Goal: Information Seeking & Learning: Learn about a topic

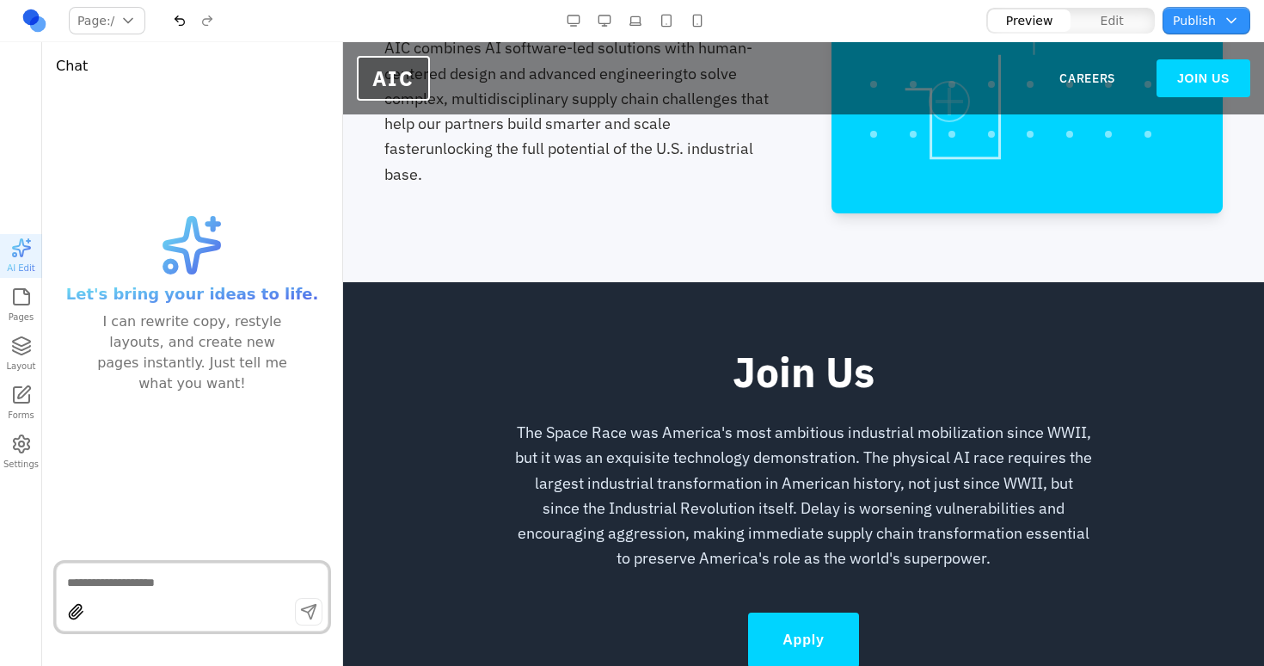
scroll to position [990, 0]
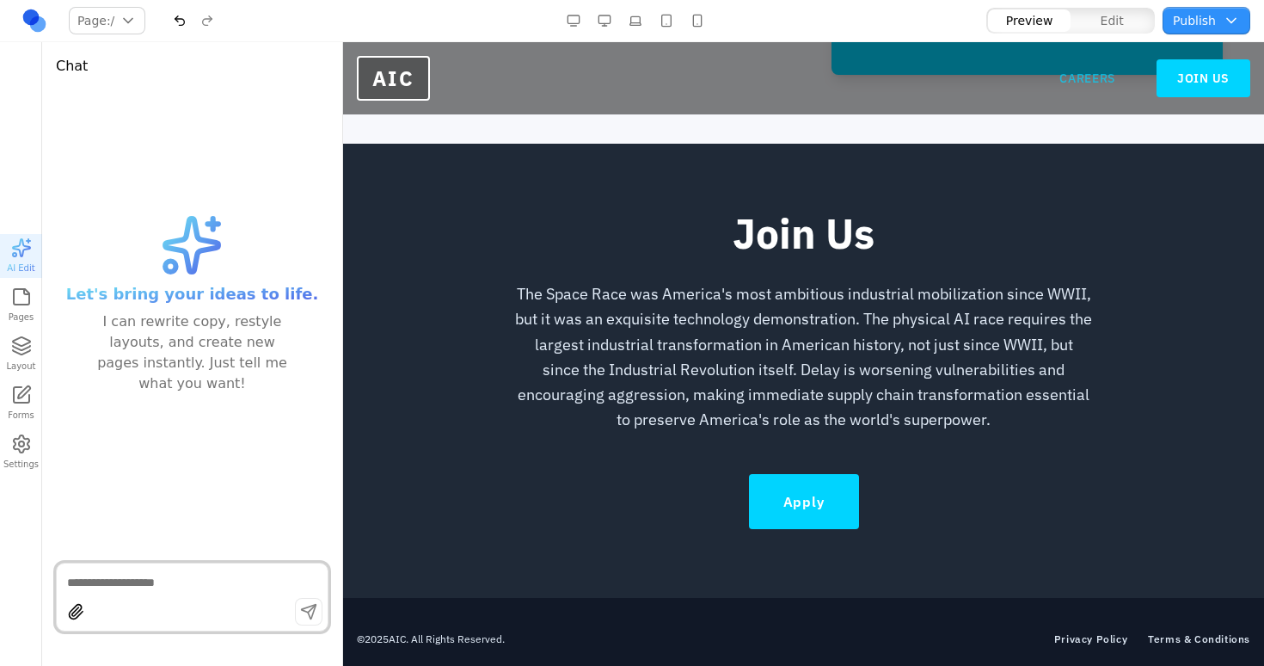
click at [1092, 83] on link "CAREERS" at bounding box center [1088, 78] width 56 height 17
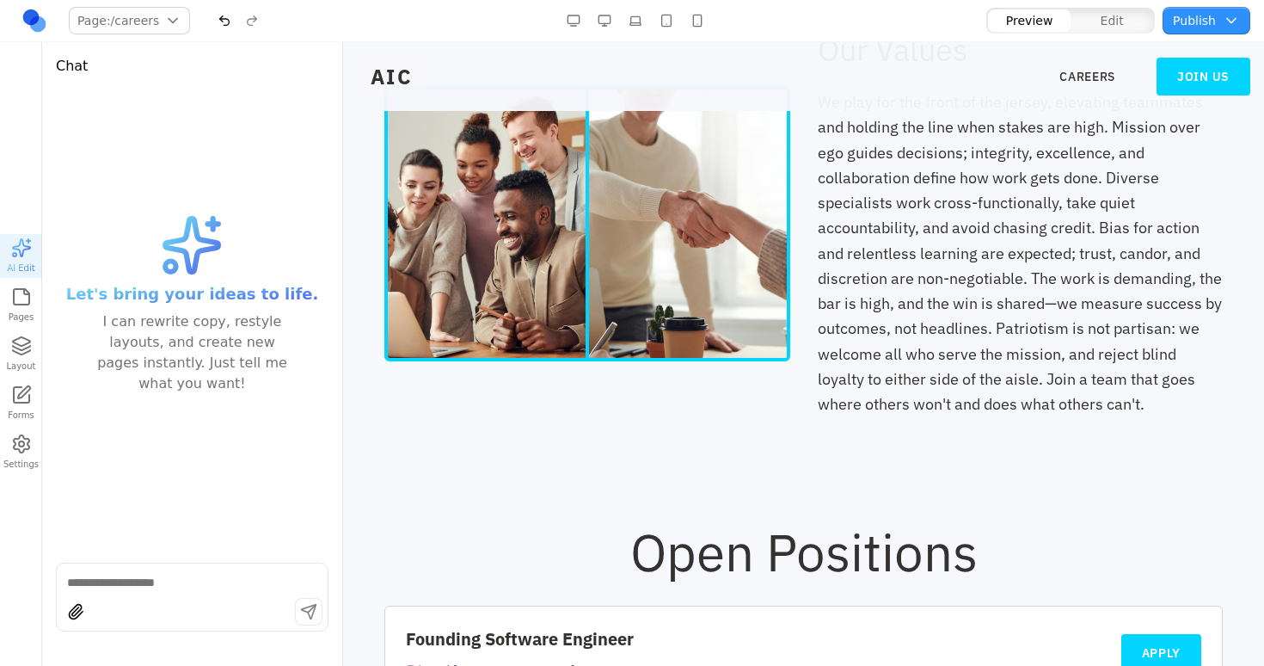
scroll to position [850, 0]
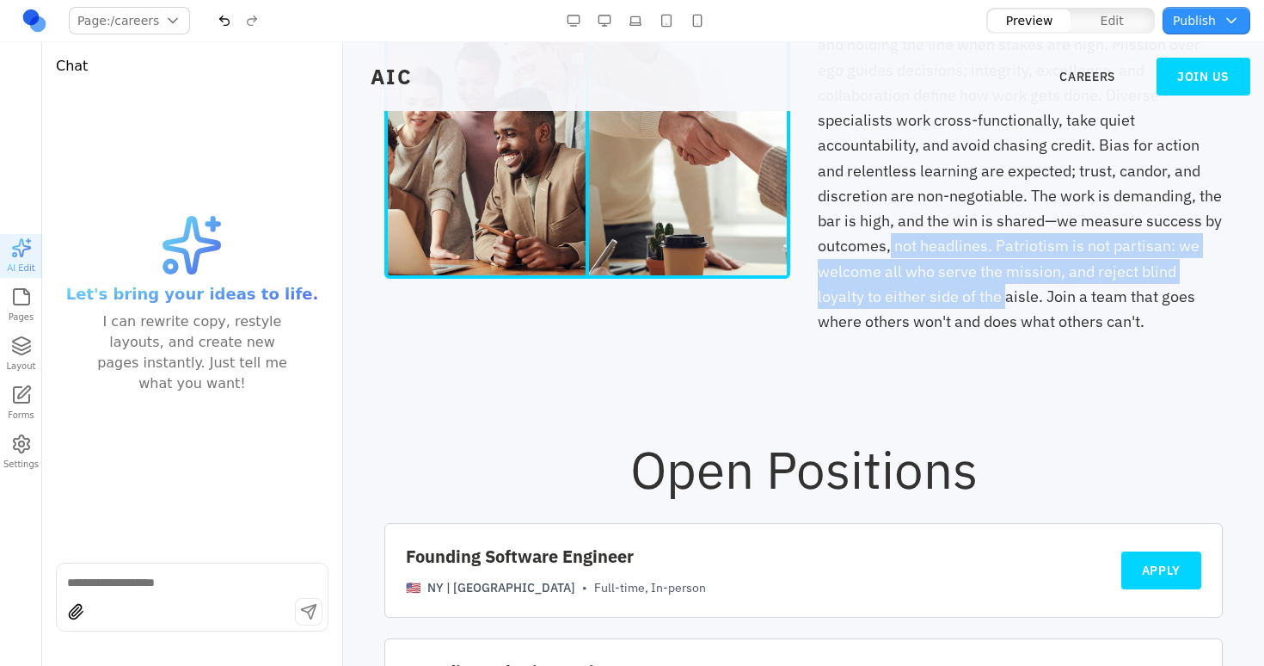
drag, startPoint x: 892, startPoint y: 247, endPoint x: 997, endPoint y: 298, distance: 116.9
click at [997, 298] on div "We play for the front of the jersey, elevating teammates and holding the line w…" at bounding box center [1021, 170] width 406 height 327
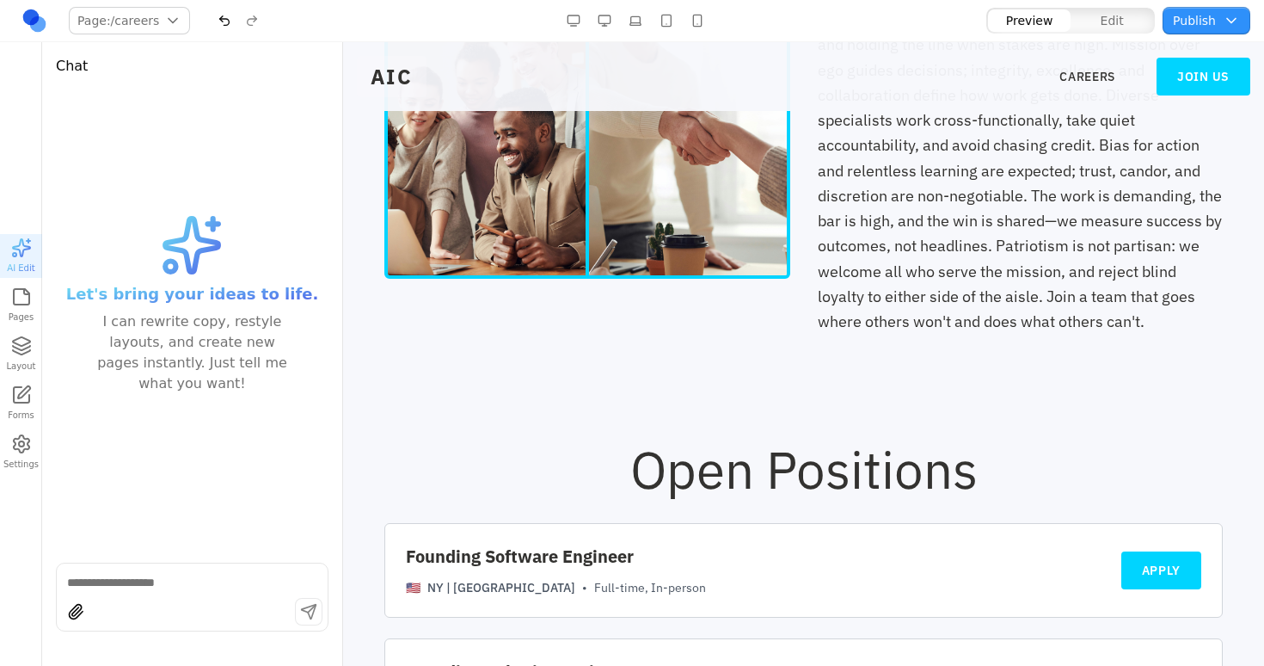
click at [1048, 413] on section at bounding box center [803, 395] width 921 height 41
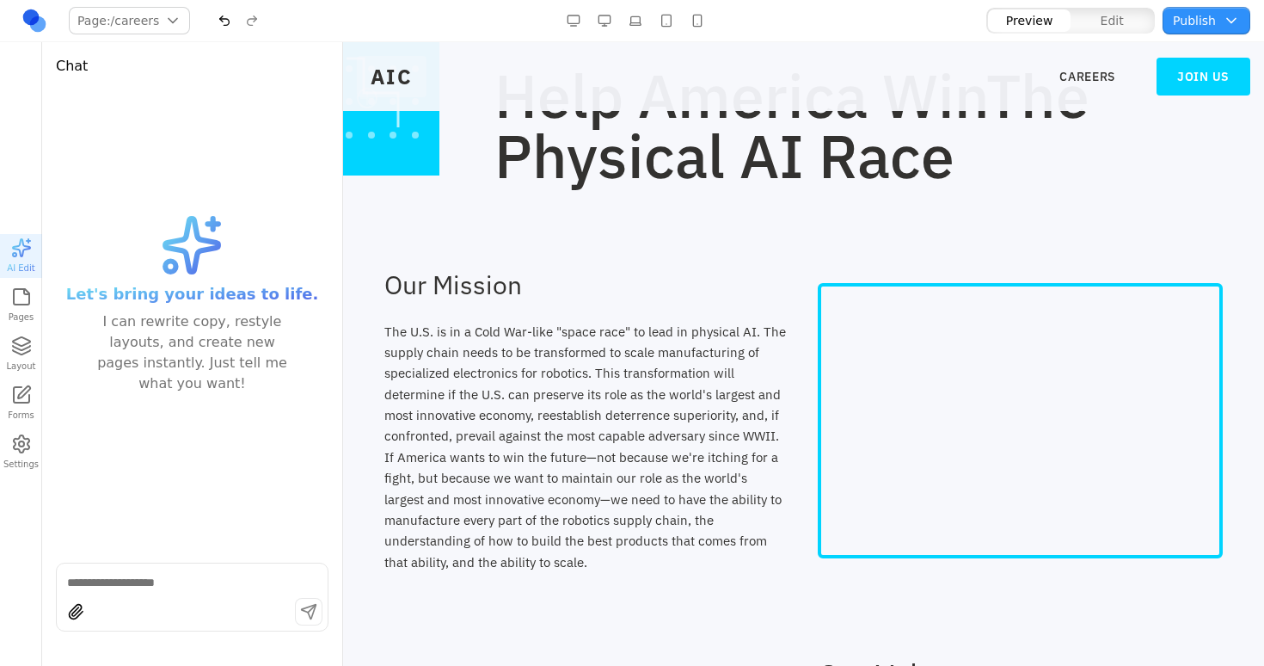
scroll to position [0, 0]
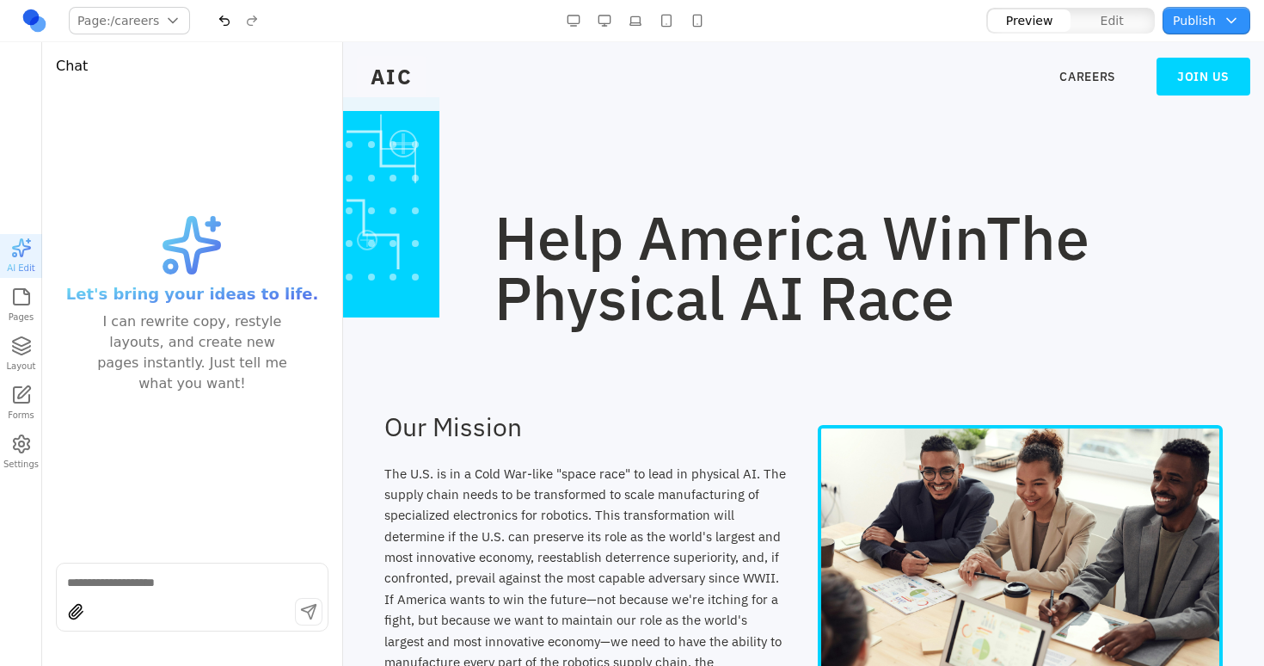
click at [1204, 24] on button "Publish" at bounding box center [1207, 21] width 88 height 28
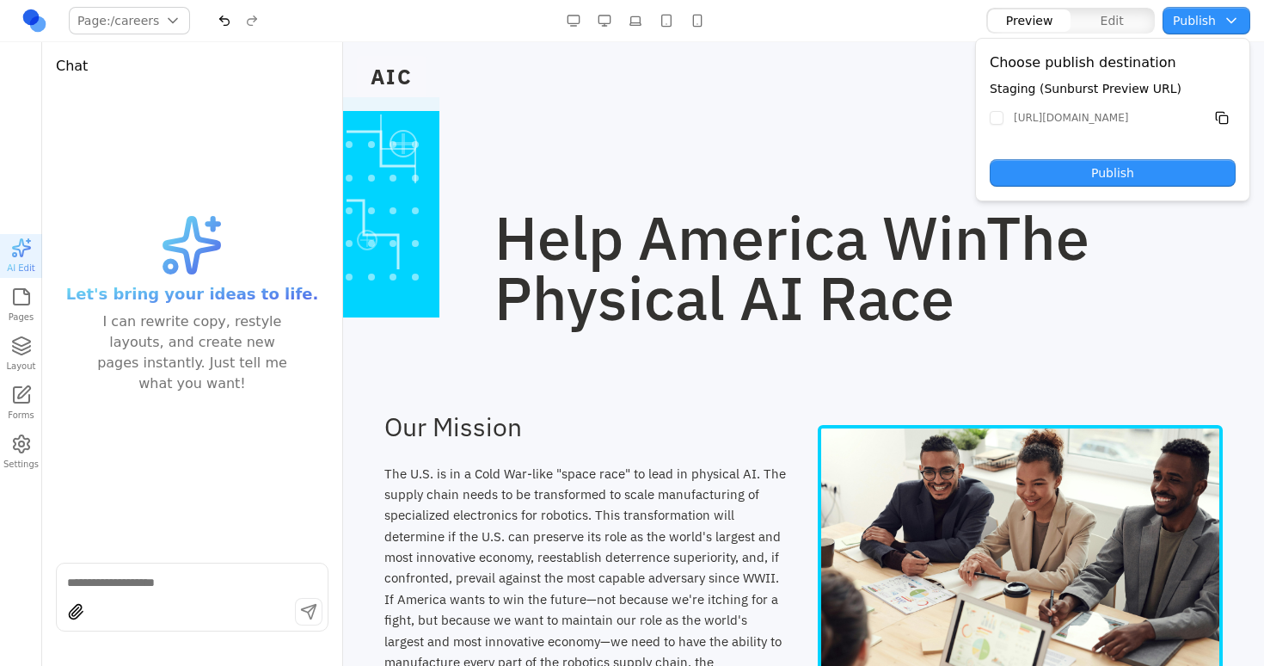
click at [1130, 168] on button "Publish" at bounding box center [1113, 173] width 246 height 28
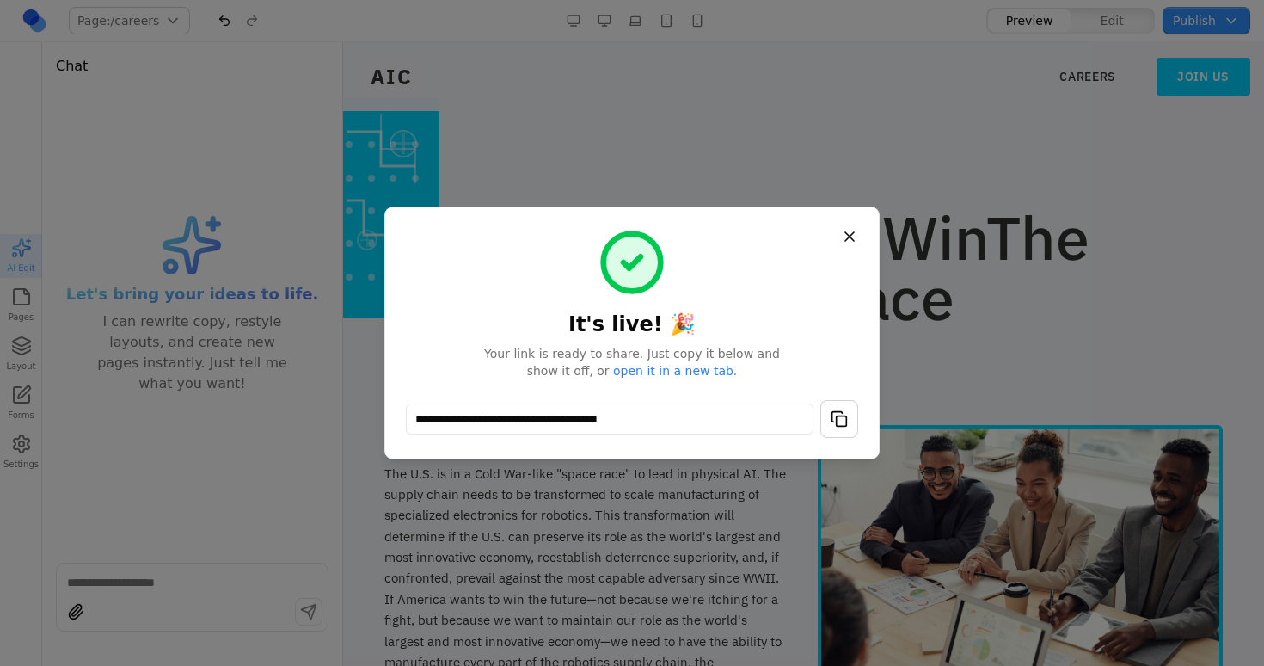
click at [837, 418] on button "button" at bounding box center [840, 419] width 38 height 38
click at [836, 423] on button "button" at bounding box center [840, 419] width 38 height 38
click at [842, 422] on button "button" at bounding box center [840, 419] width 38 height 38
click at [703, 15] on div at bounding box center [632, 333] width 1264 height 666
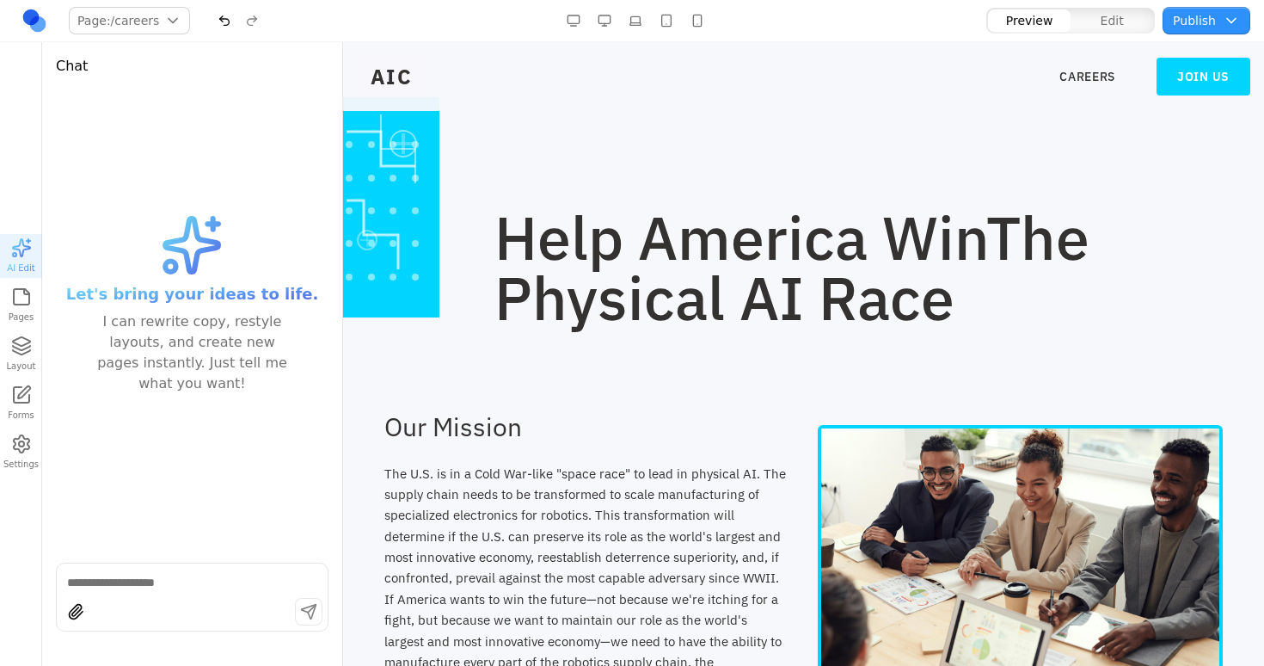
click at [698, 16] on button "button" at bounding box center [698, 21] width 28 height 28
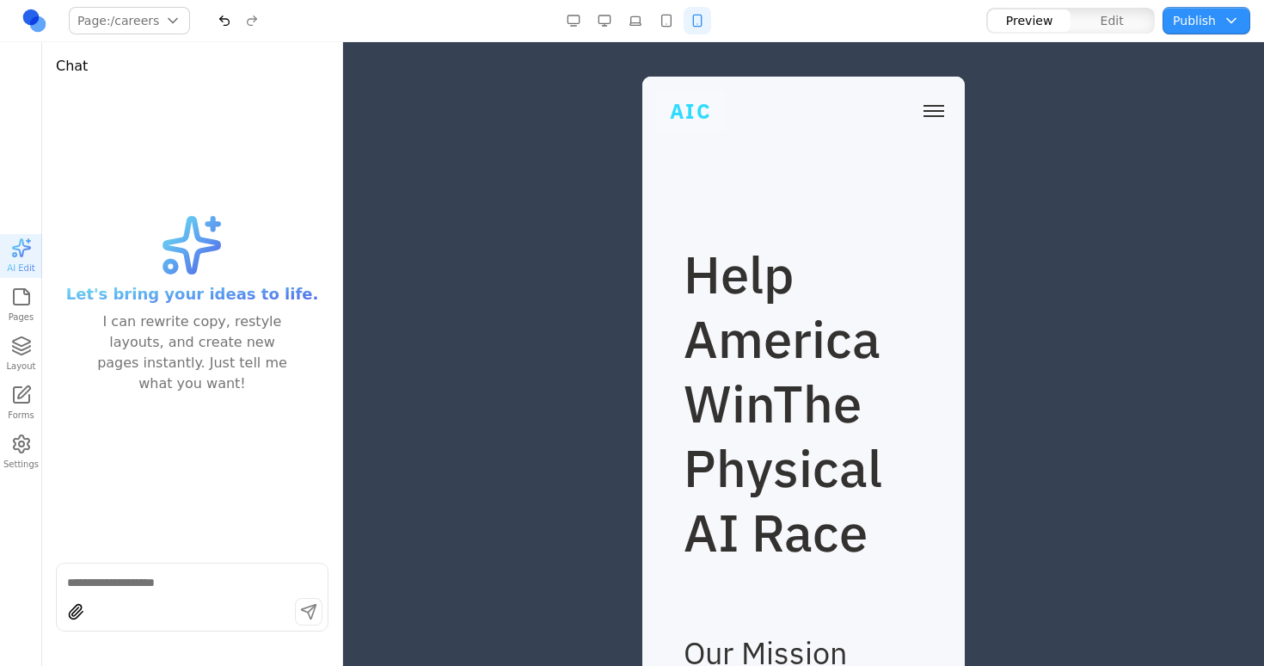
click at [692, 97] on span "AIC" at bounding box center [691, 110] width 70 height 41
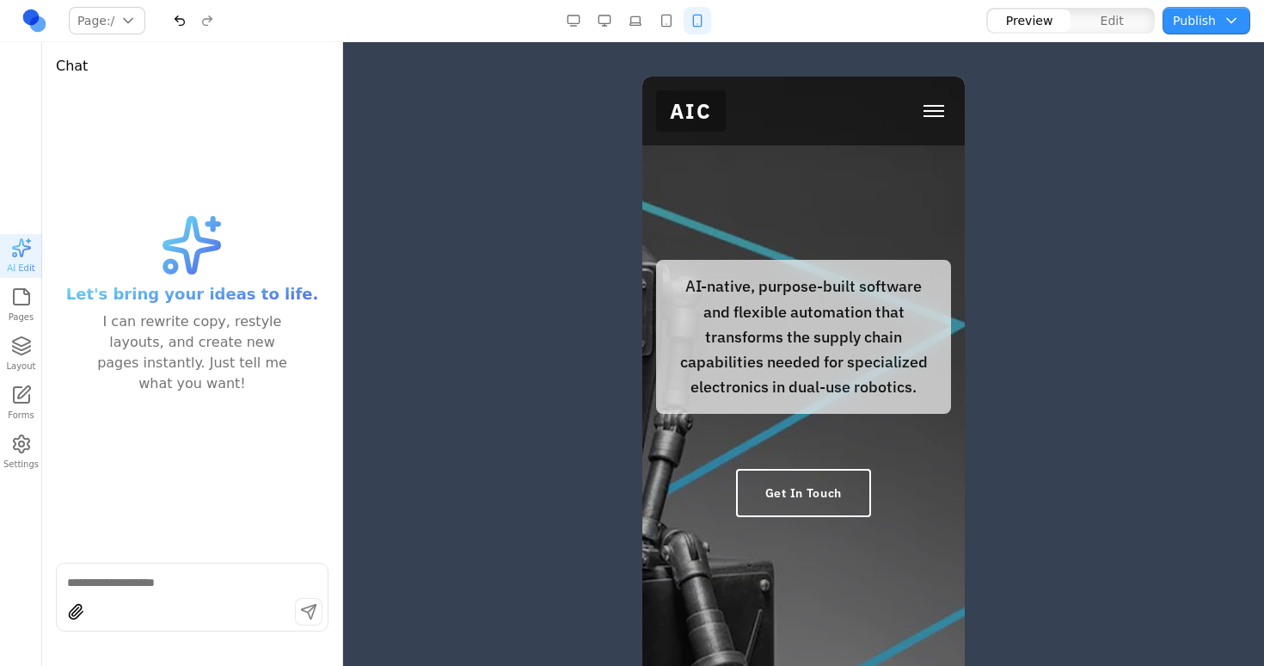
click at [1125, 24] on button "Edit" at bounding box center [1112, 20] width 83 height 22
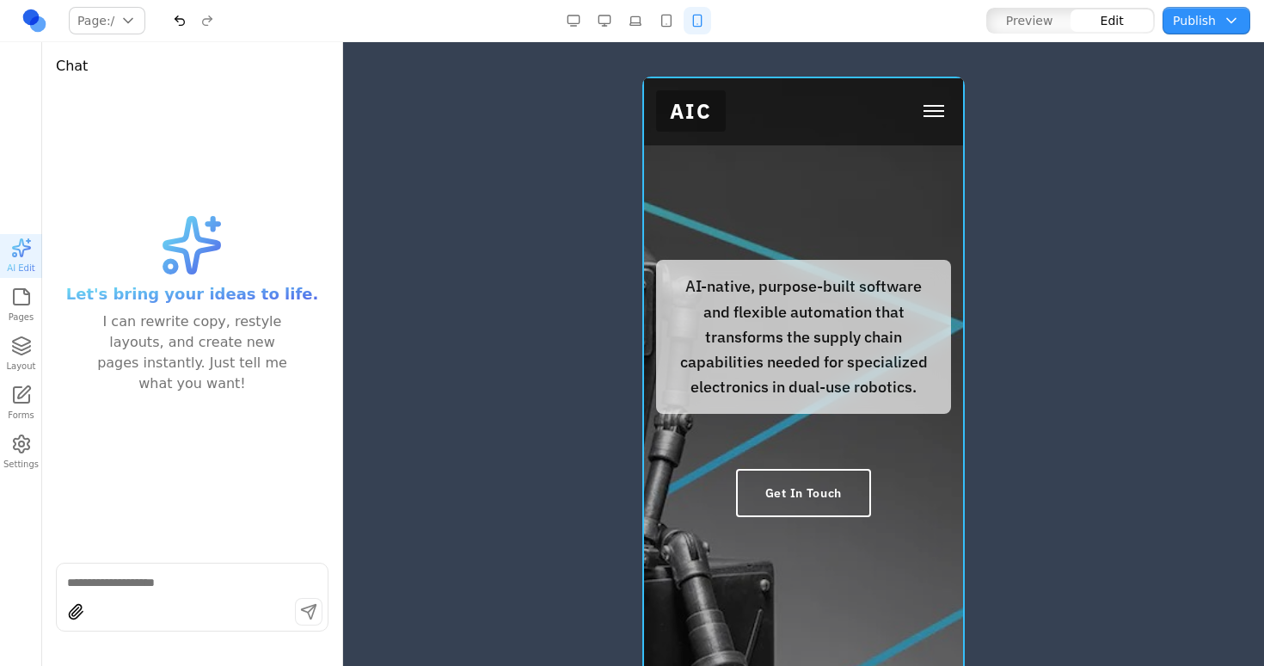
click at [693, 606] on div at bounding box center [804, 389] width 323 height 624
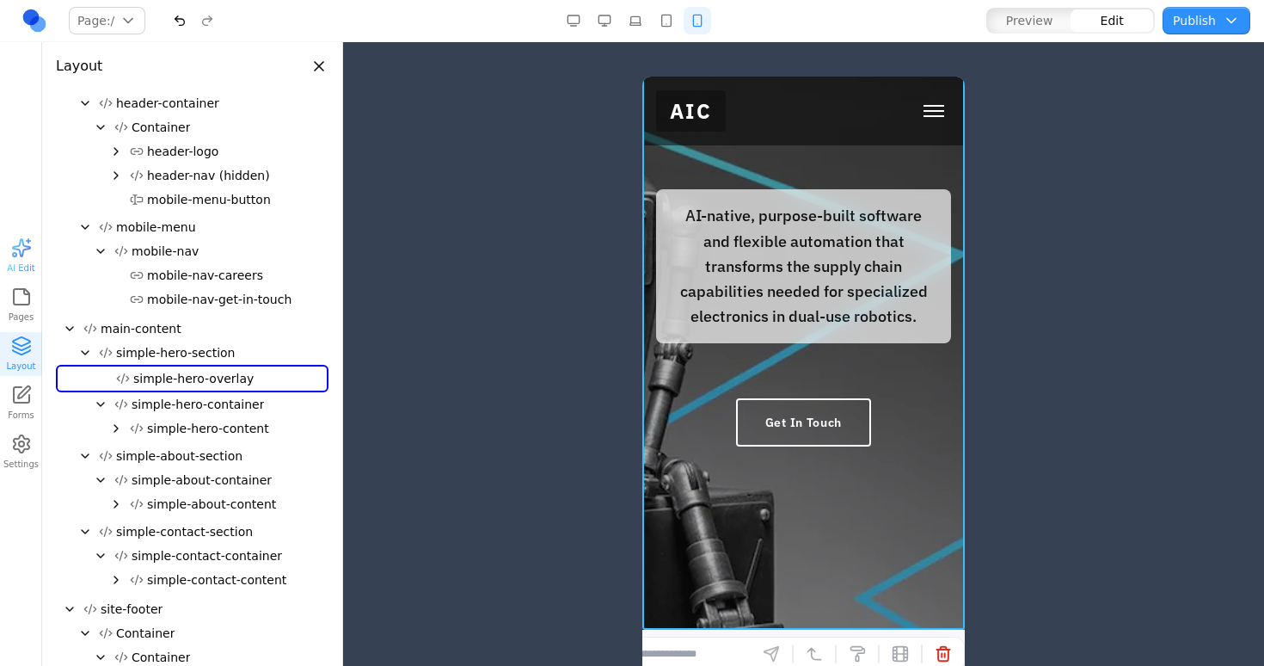
scroll to position [78, 0]
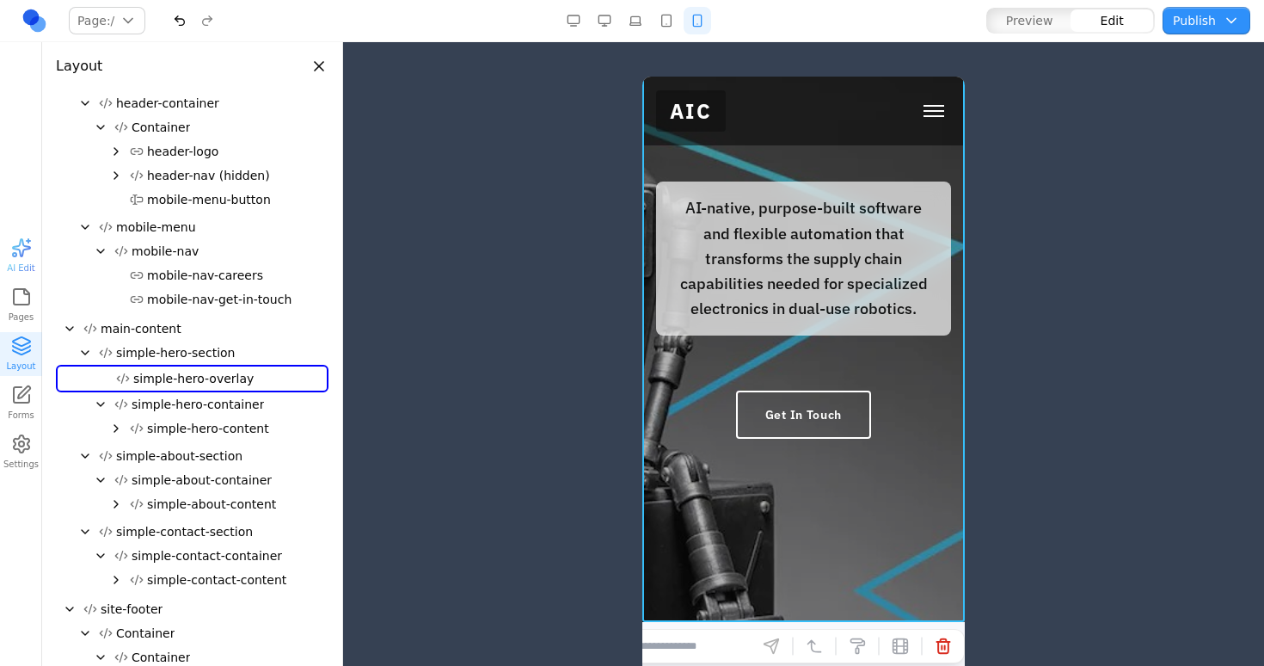
click at [740, 588] on div at bounding box center [804, 310] width 323 height 624
drag, startPoint x: 746, startPoint y: 569, endPoint x: 714, endPoint y: 569, distance: 31.8
click at [714, 569] on div at bounding box center [804, 310] width 323 height 624
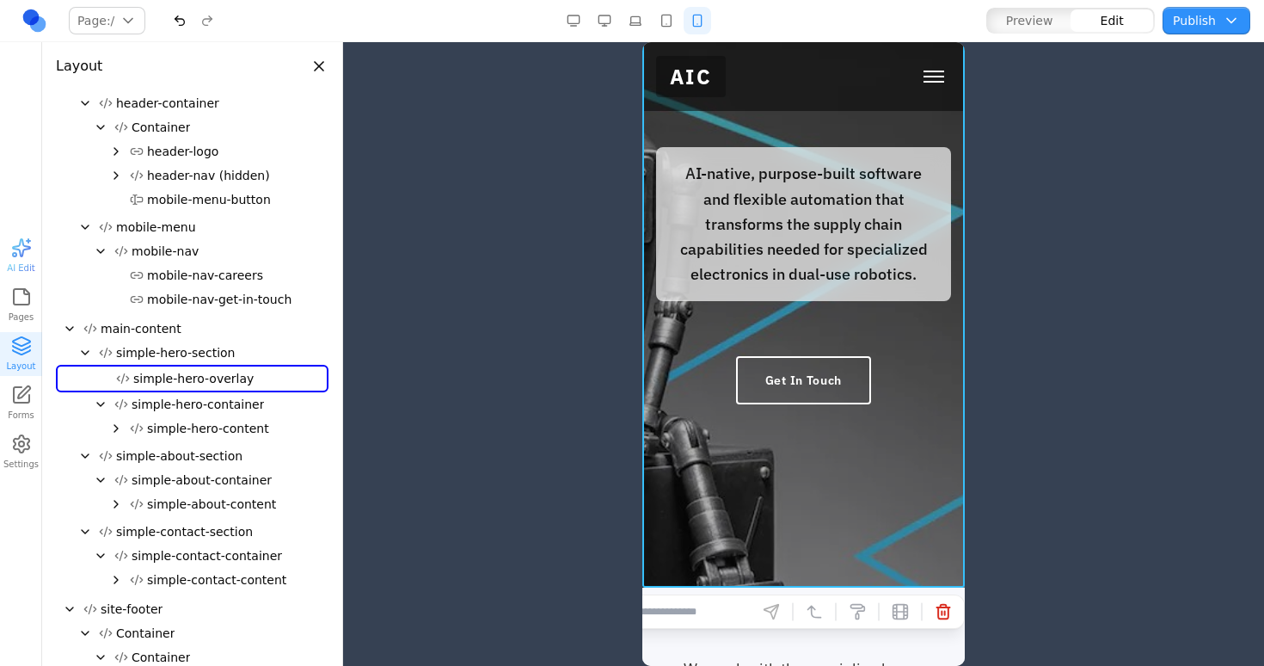
scroll to position [0, 0]
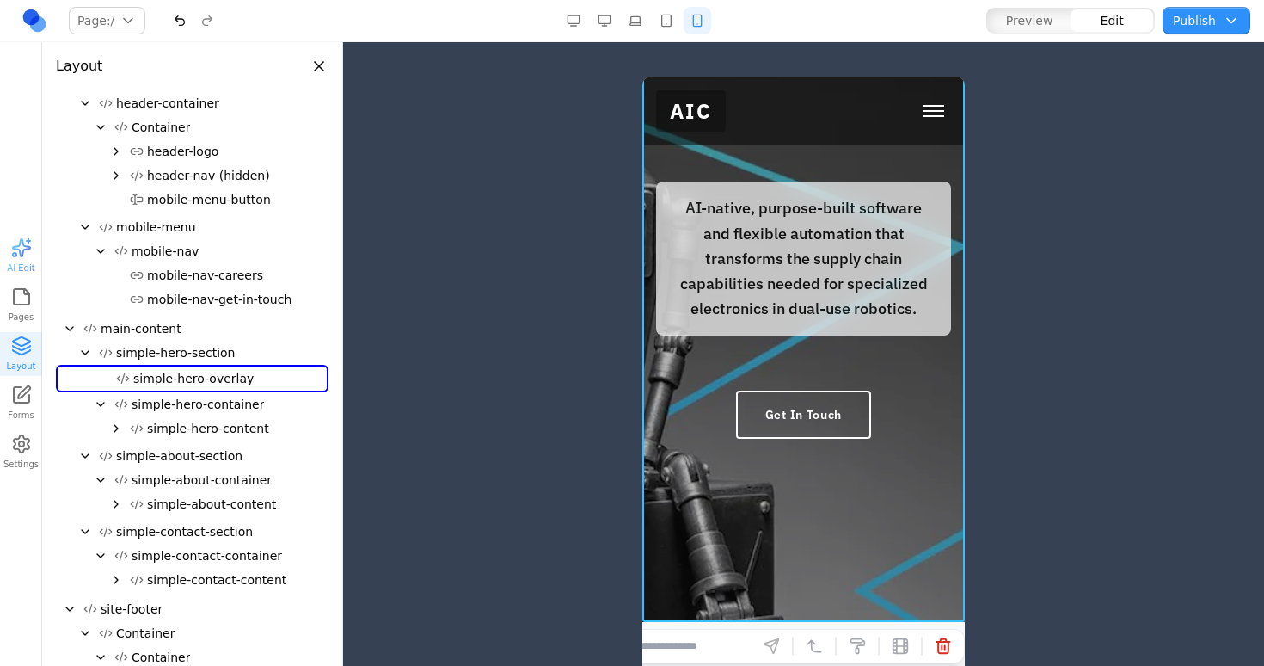
click at [660, 17] on button "button" at bounding box center [667, 21] width 28 height 28
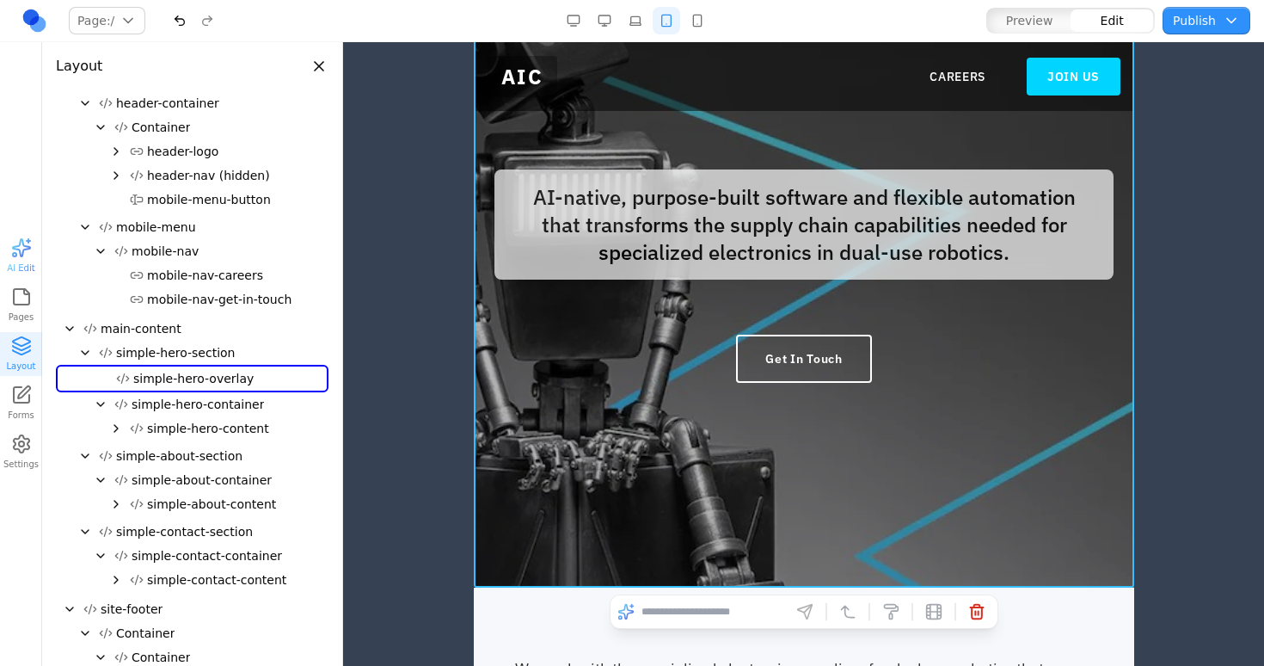
click at [697, 21] on button "button" at bounding box center [698, 21] width 28 height 28
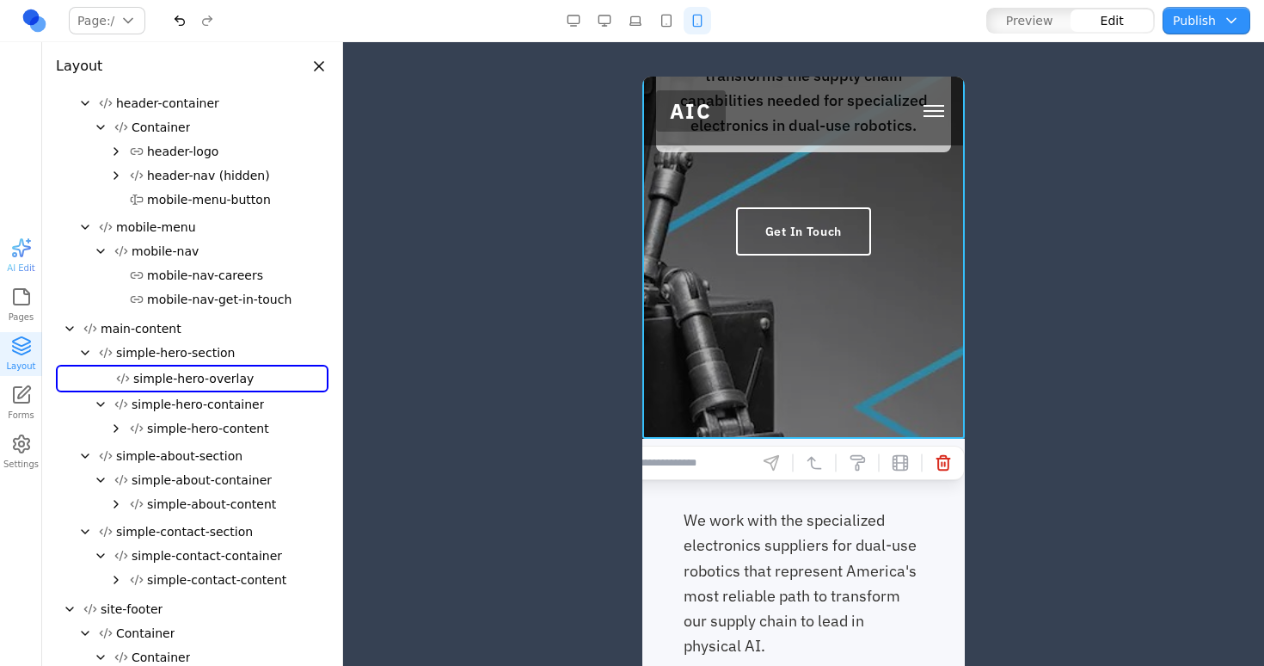
scroll to position [265, 0]
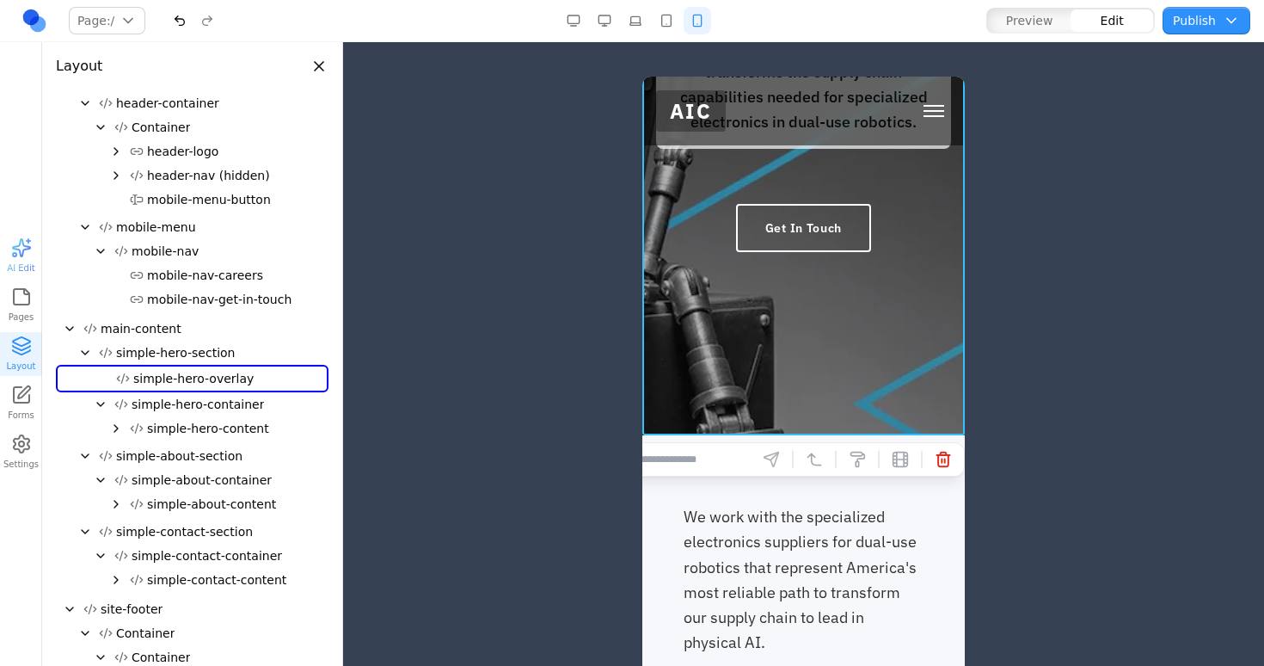
click at [677, 465] on input at bounding box center [679, 460] width 143 height 28
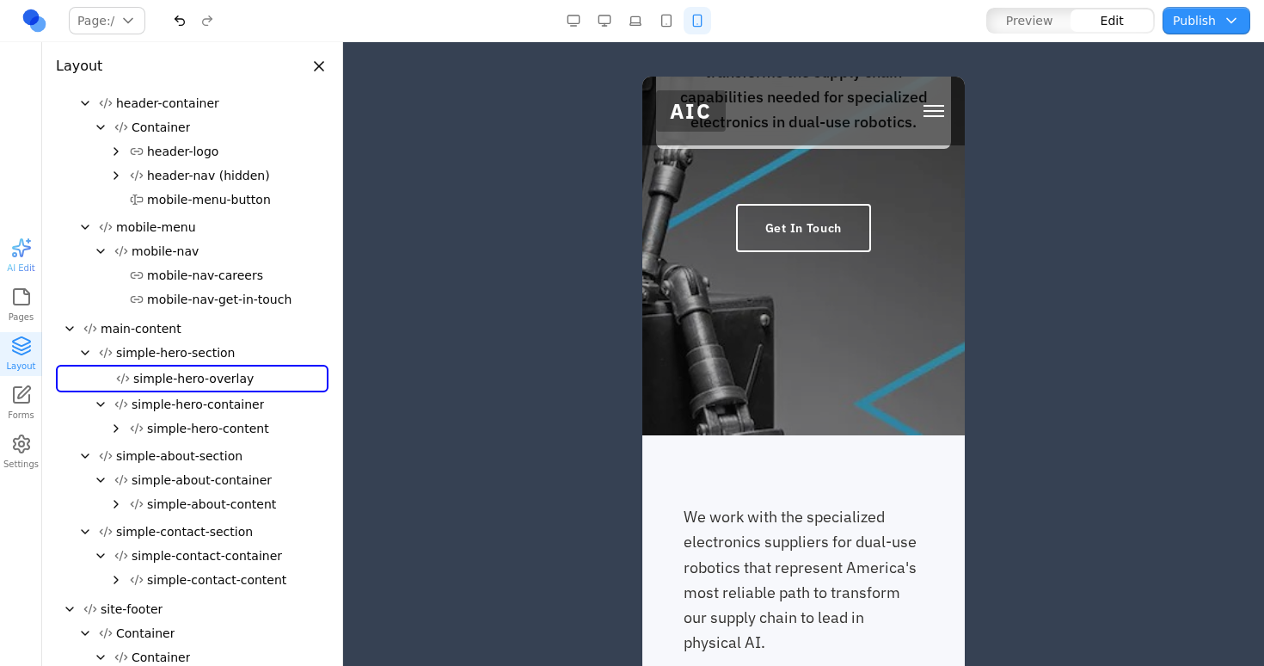
click at [937, 117] on span "Toggle mobile menu" at bounding box center [934, 116] width 21 height 2
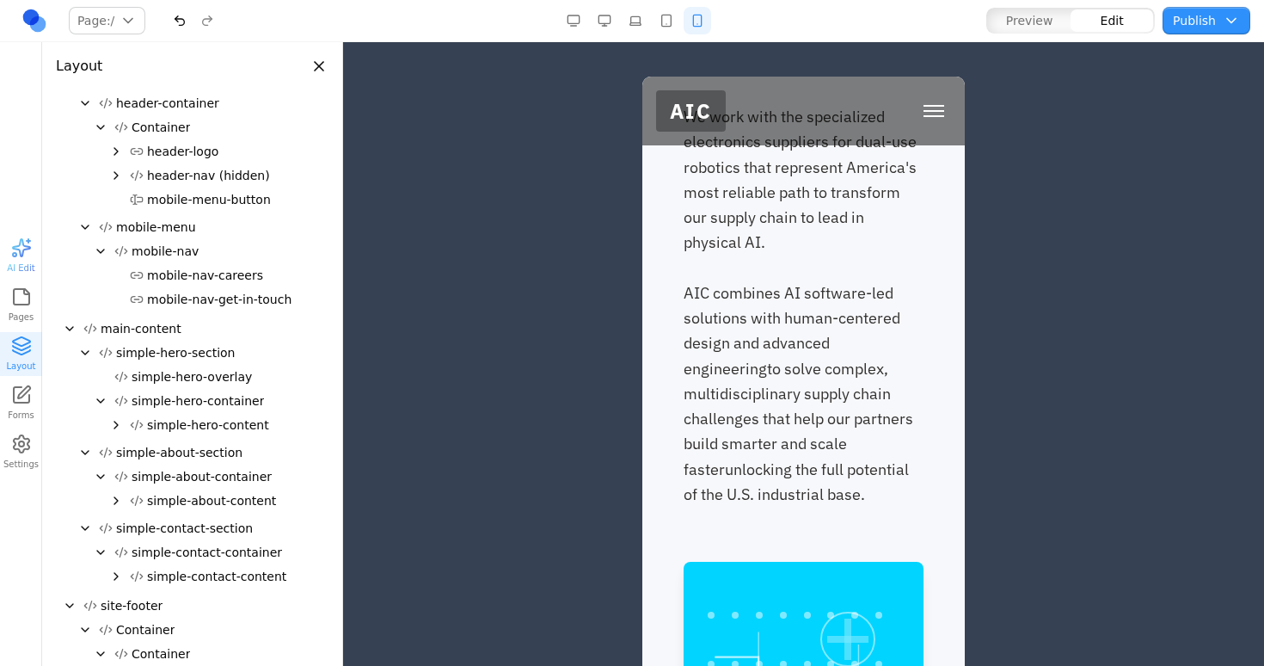
scroll to position [0, 0]
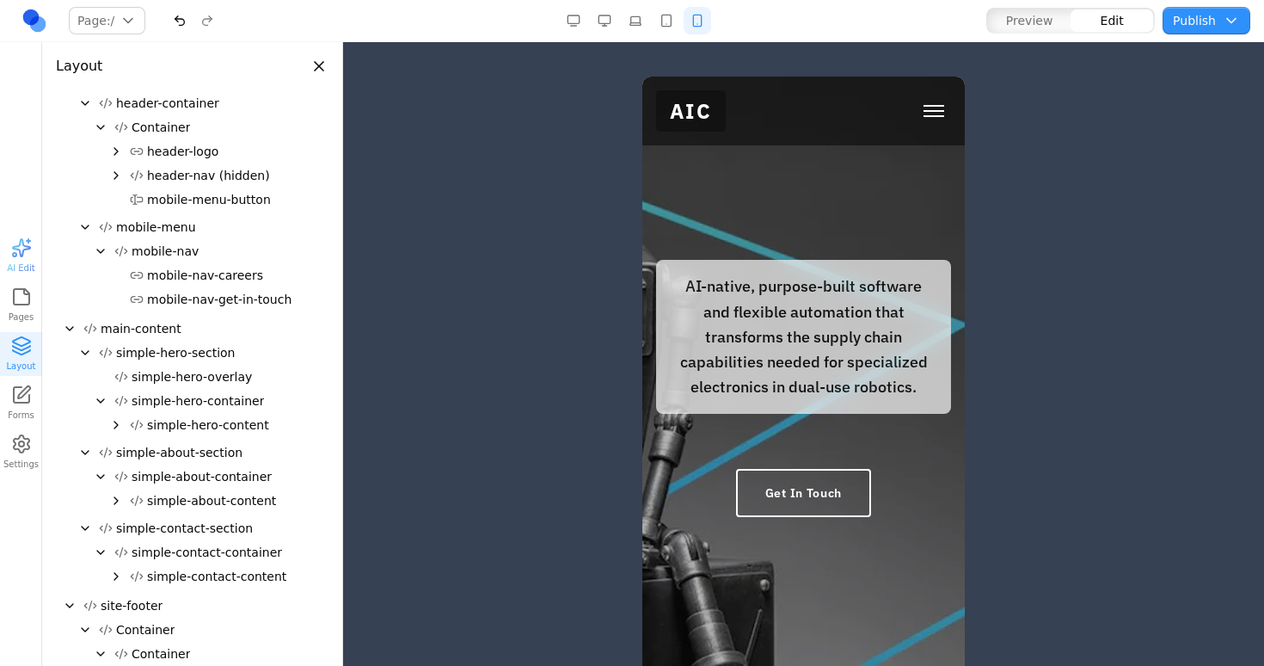
click at [666, 17] on button "button" at bounding box center [667, 21] width 28 height 28
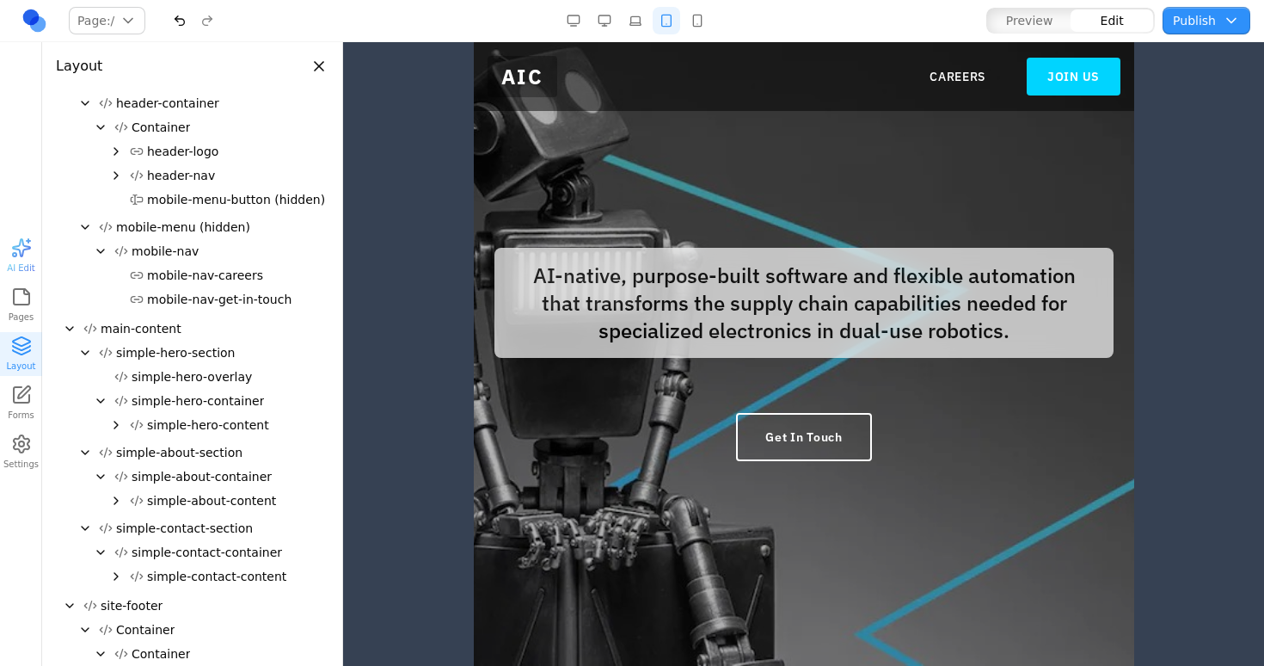
click at [637, 23] on button "button" at bounding box center [636, 21] width 28 height 28
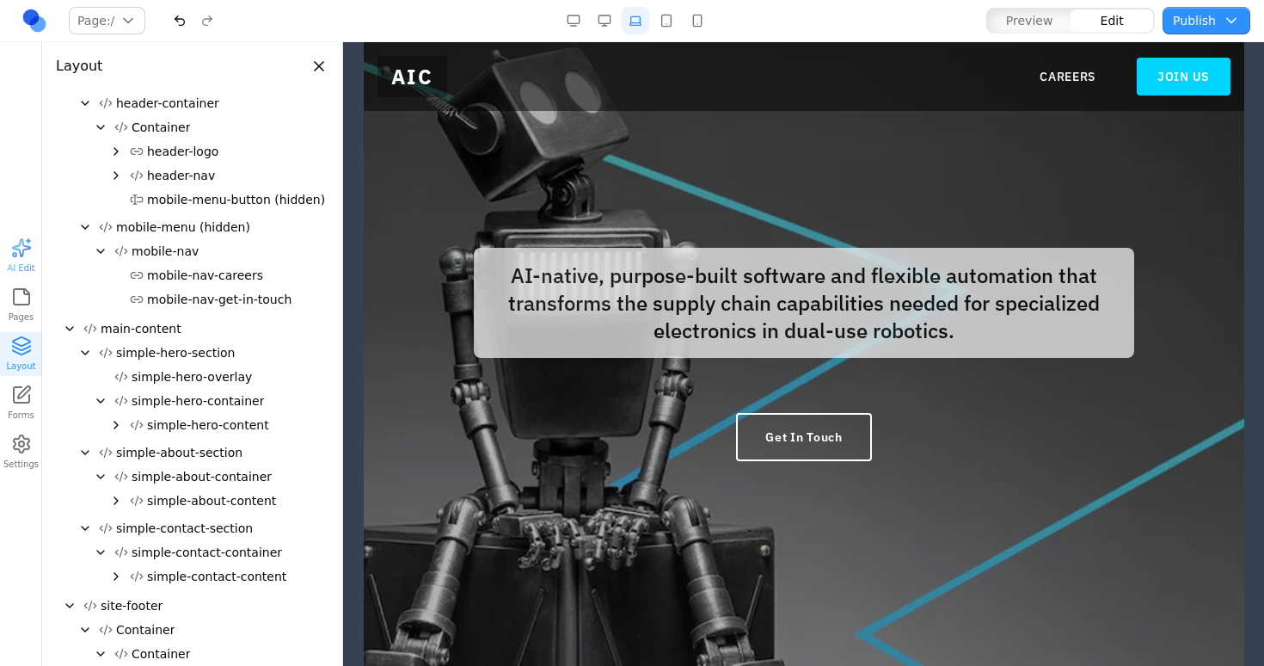
click at [604, 19] on button "button" at bounding box center [605, 21] width 28 height 28
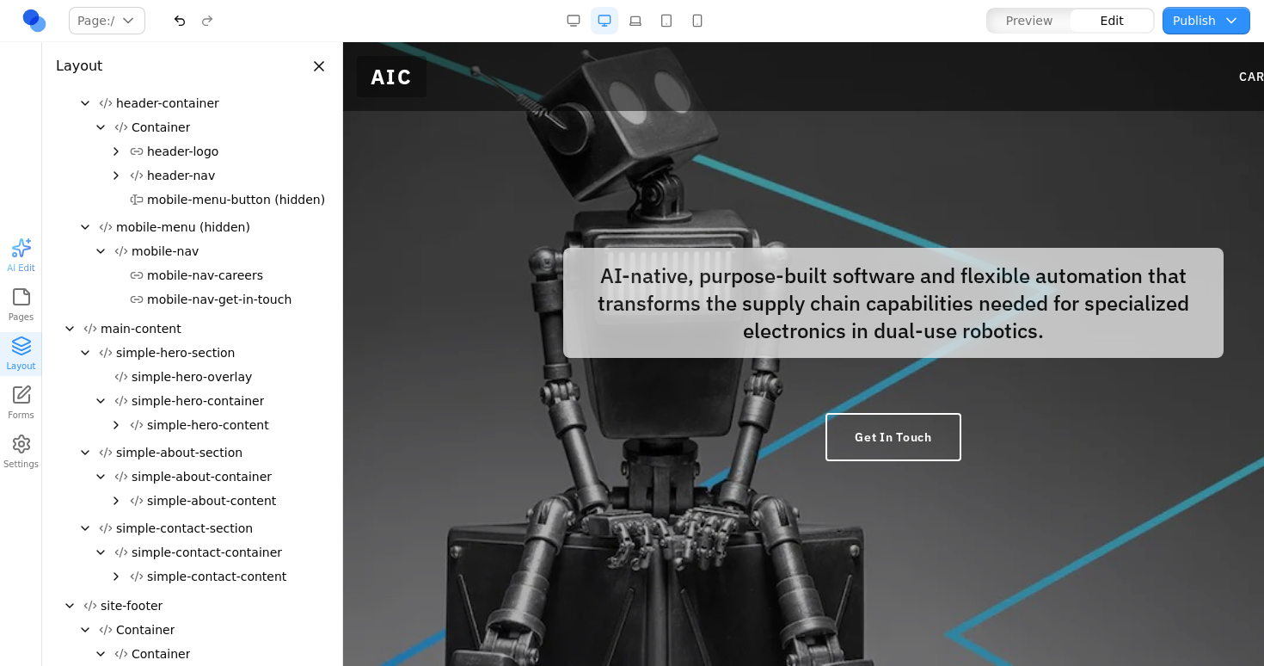
click at [574, 20] on button "button" at bounding box center [574, 21] width 28 height 28
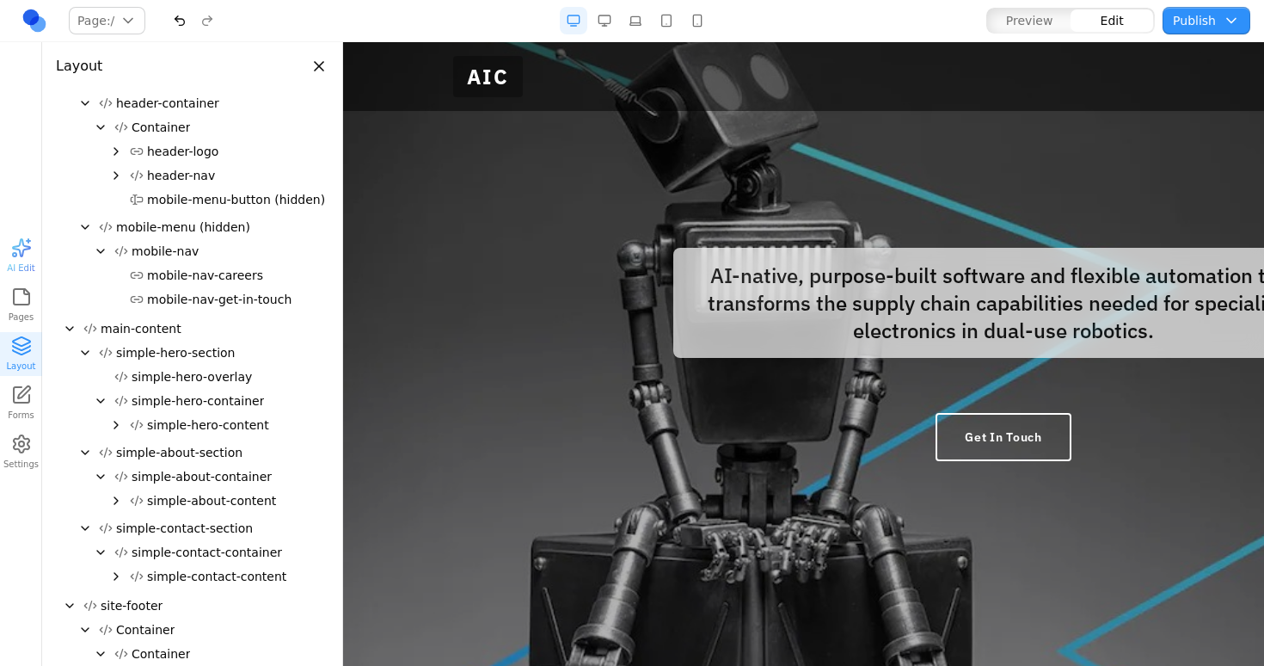
click at [602, 15] on button "button" at bounding box center [605, 21] width 28 height 28
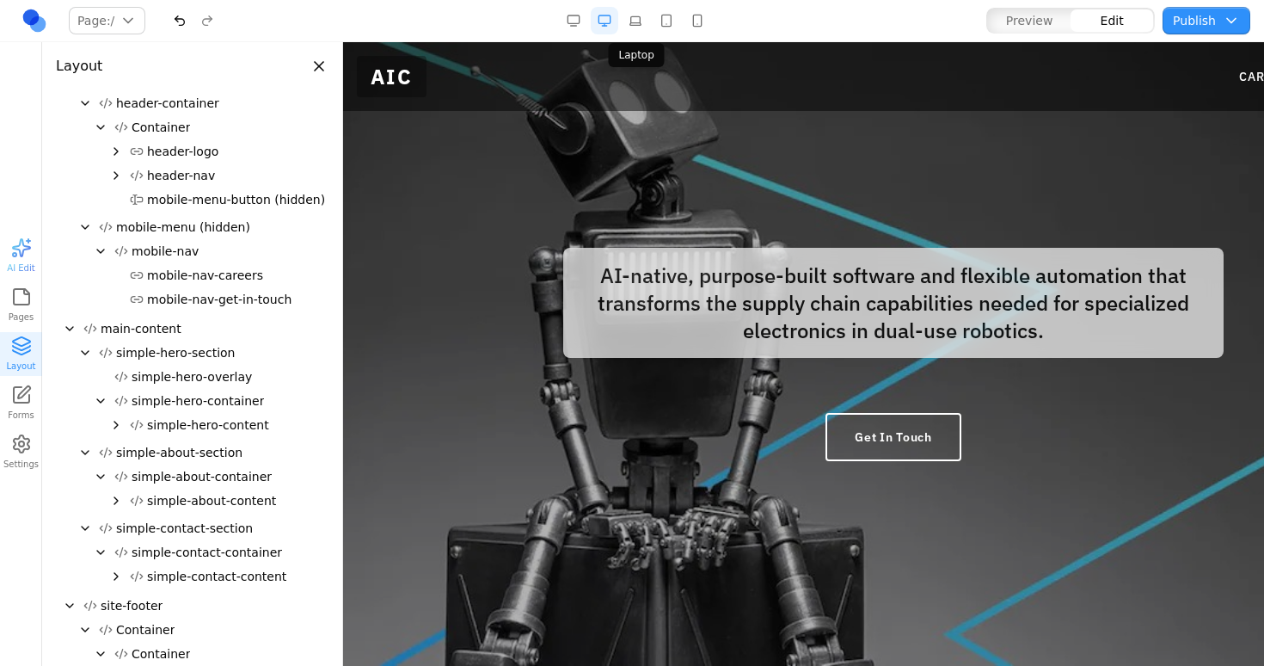
click at [640, 17] on button "button" at bounding box center [636, 21] width 28 height 28
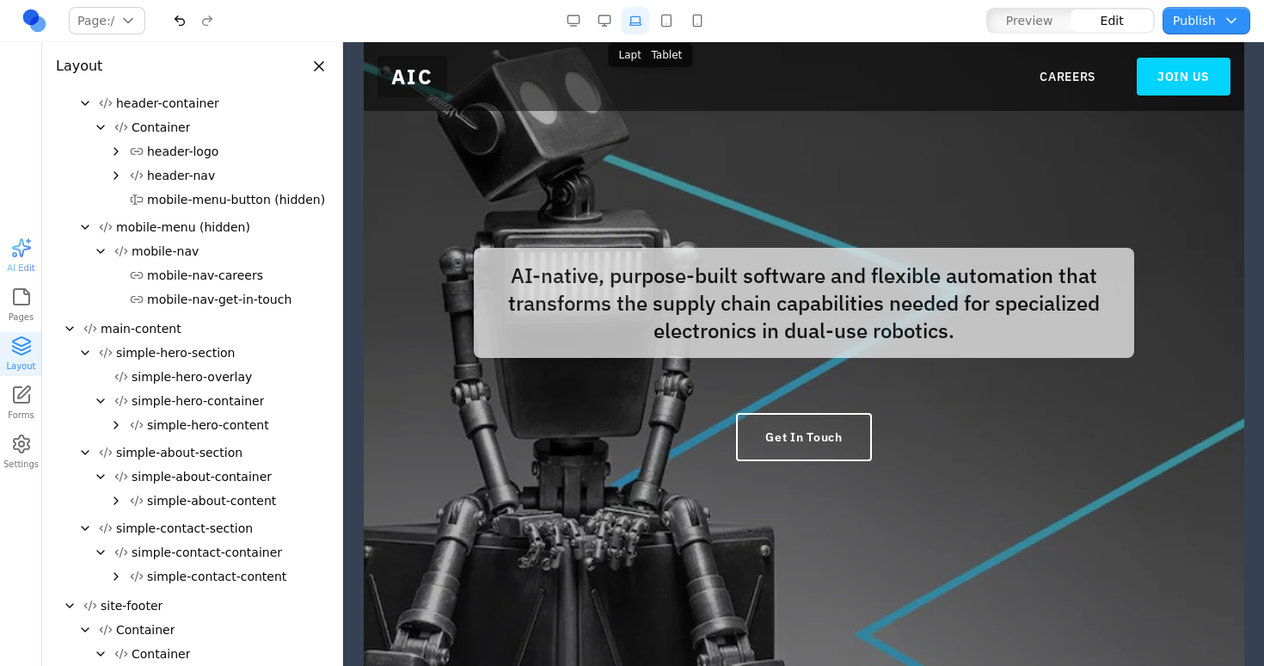
click at [662, 19] on button "button" at bounding box center [667, 21] width 28 height 28
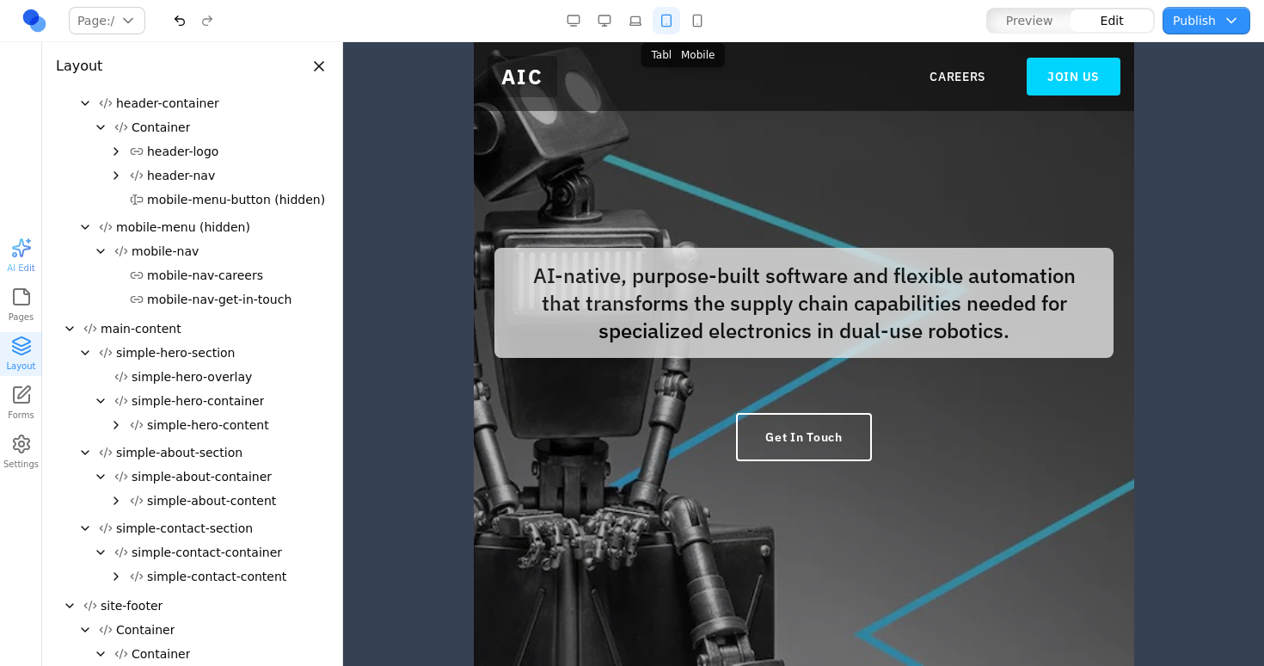
click at [692, 24] on button "button" at bounding box center [698, 21] width 28 height 28
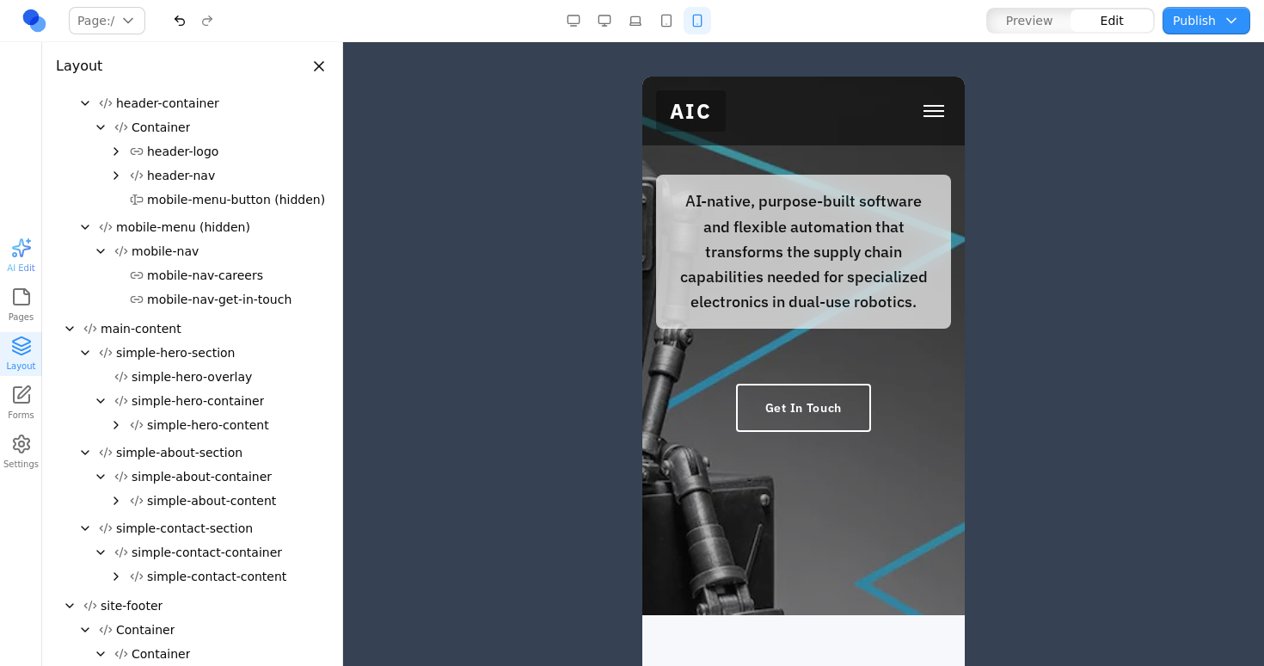
scroll to position [99, 0]
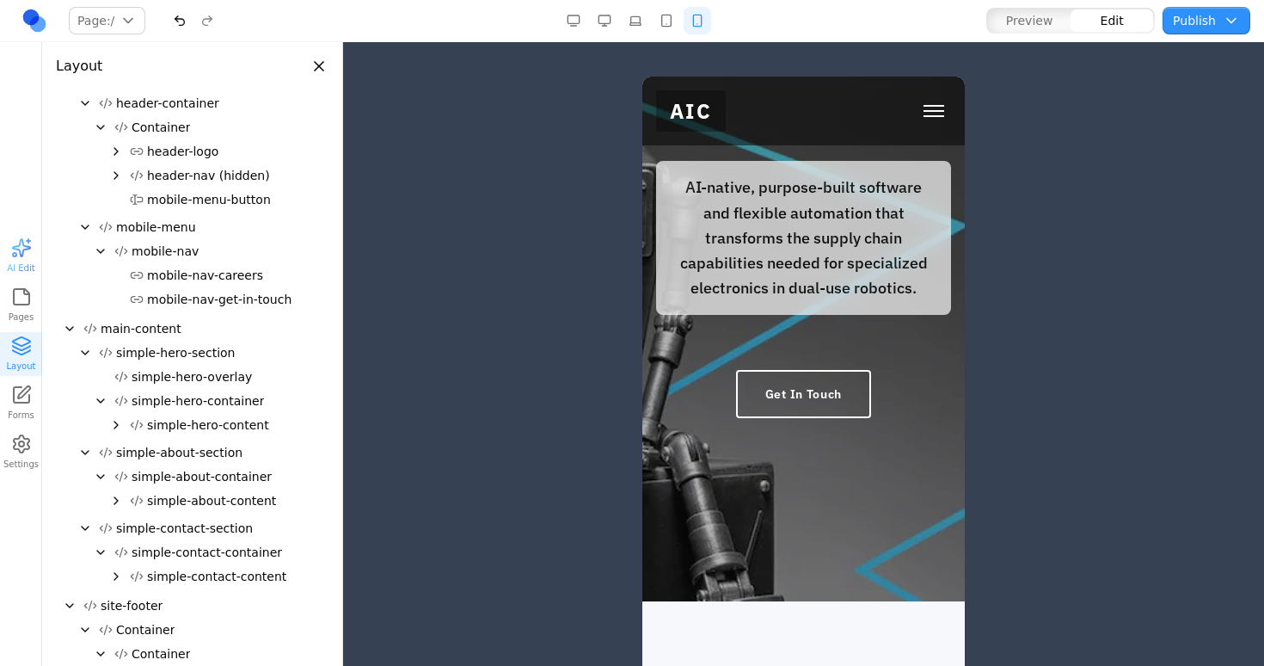
click at [665, 21] on button "button" at bounding box center [667, 21] width 28 height 28
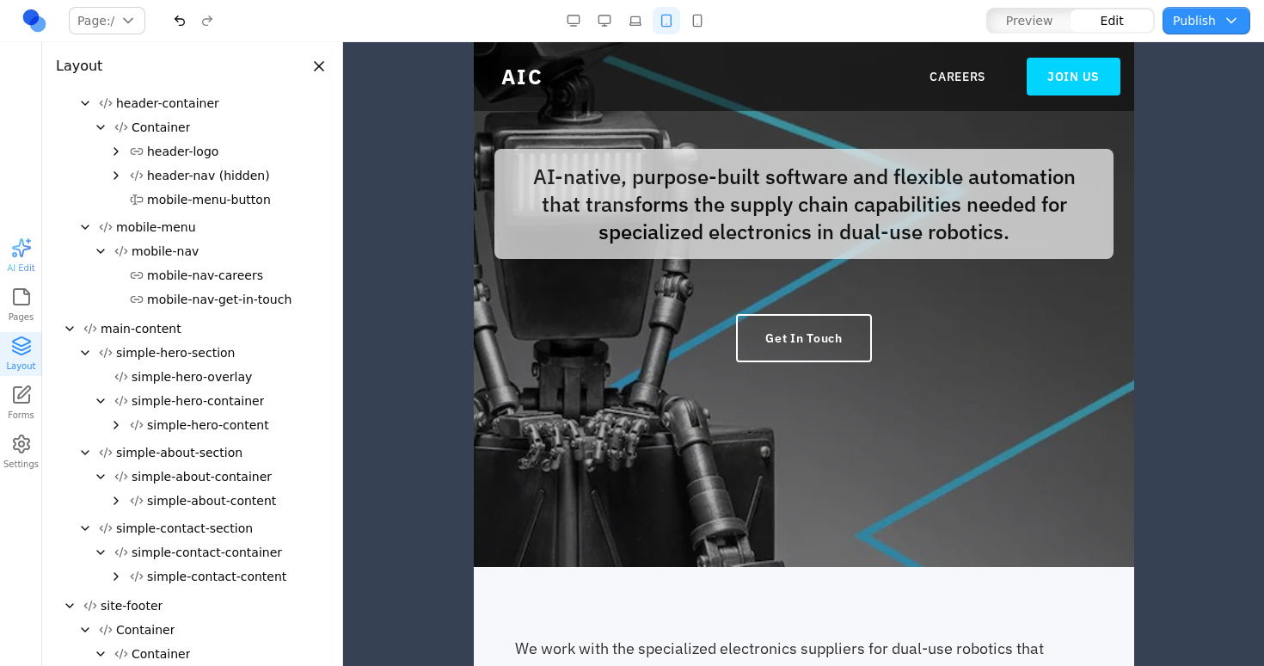
scroll to position [0, 0]
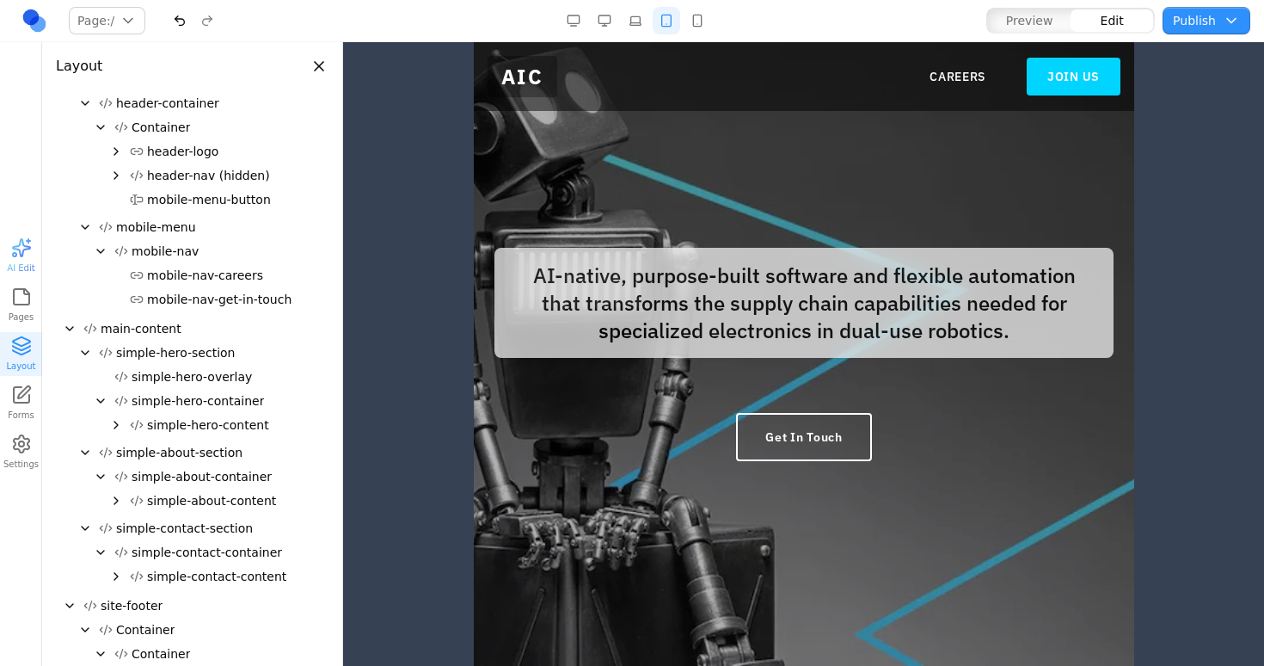
click at [692, 17] on button "button" at bounding box center [698, 21] width 28 height 28
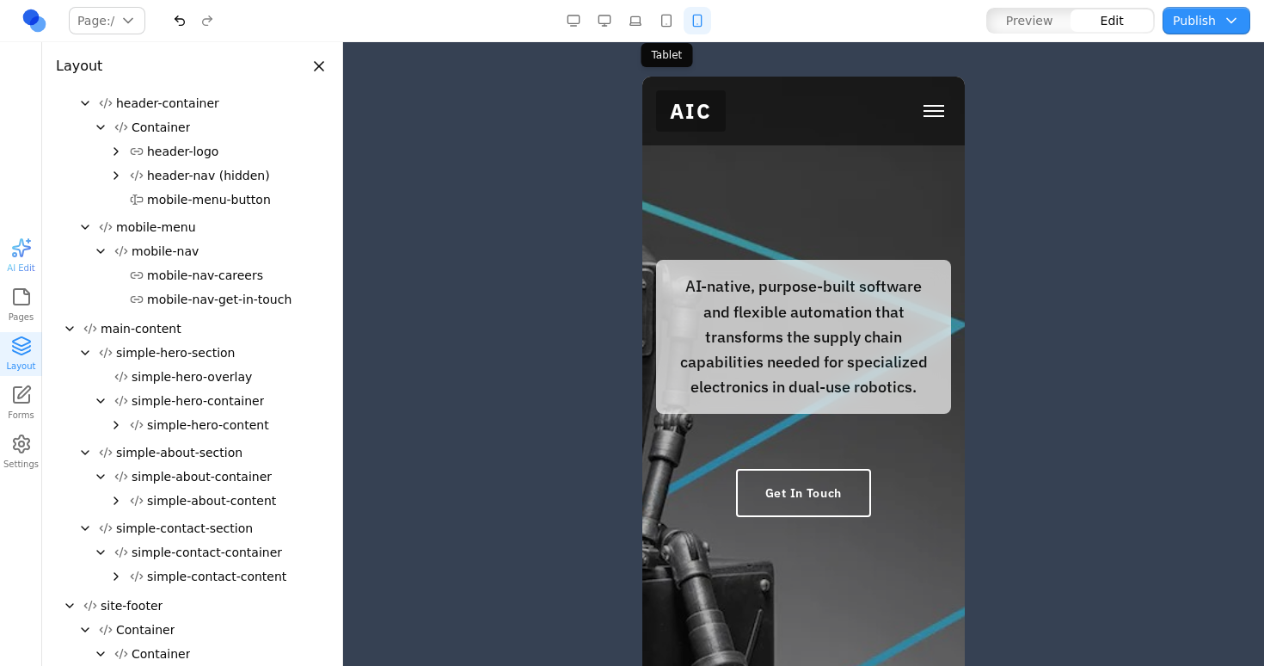
click at [664, 23] on button "button" at bounding box center [667, 21] width 28 height 28
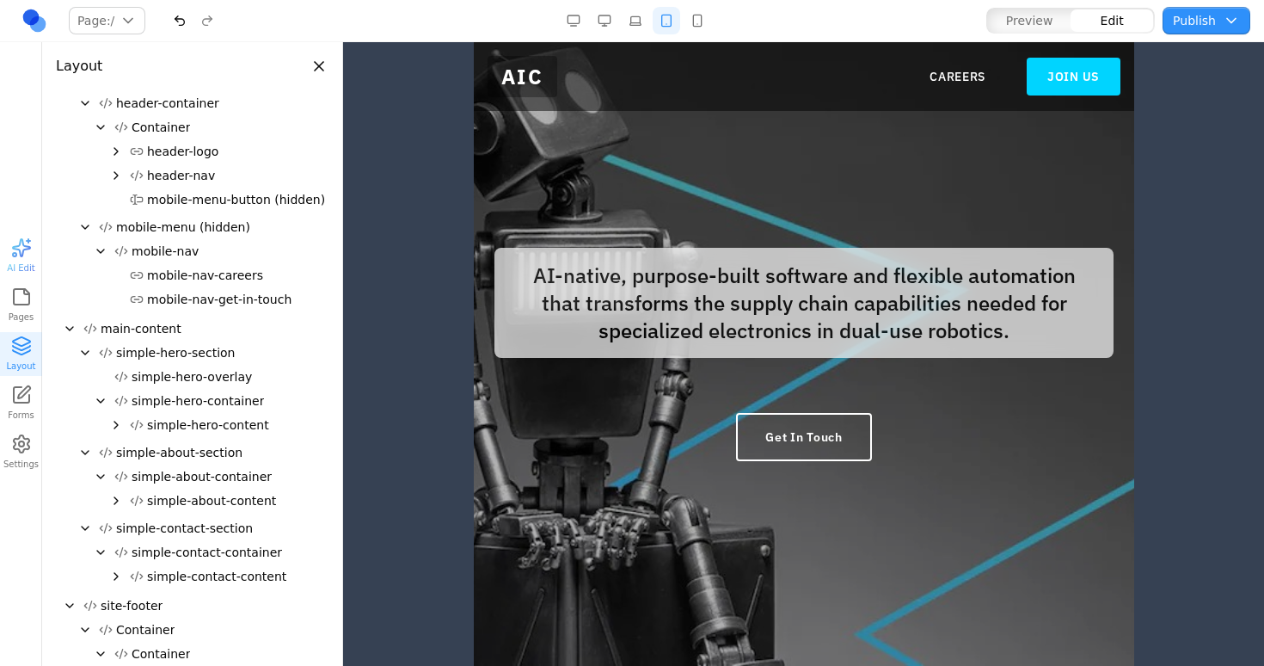
click at [234, 194] on span "mobile-menu-button (hidden)" at bounding box center [236, 199] width 178 height 17
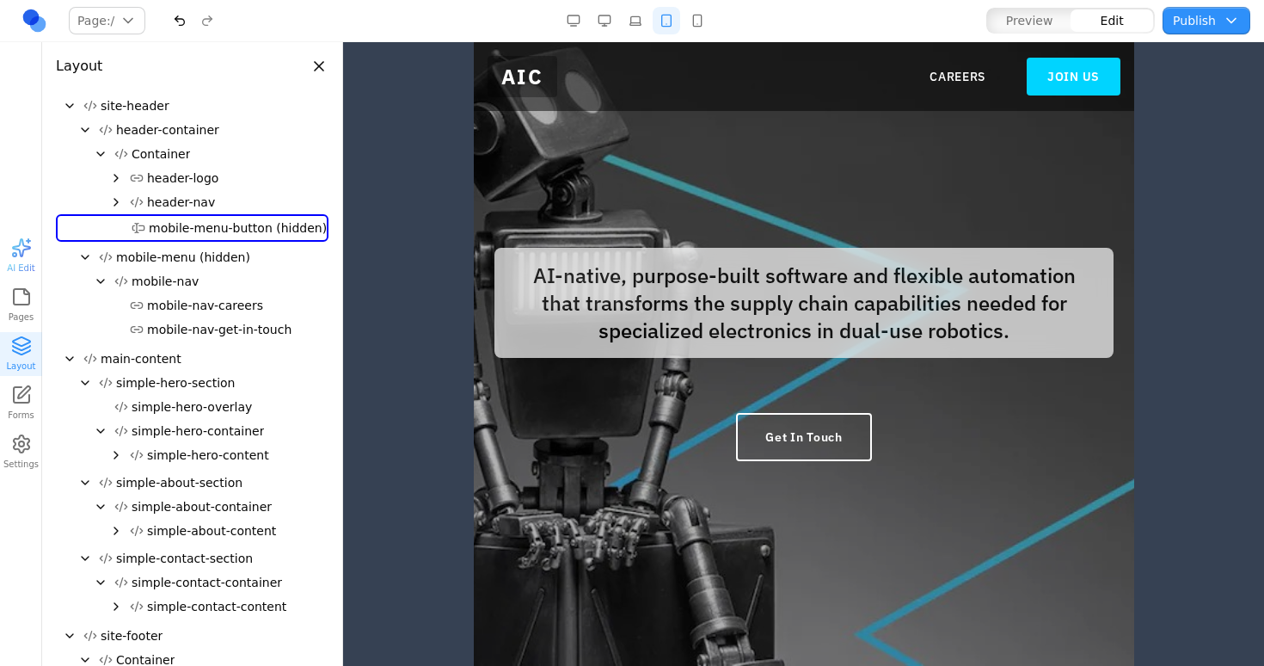
click at [225, 248] on button "mobile-menu (hidden)" at bounding box center [210, 257] width 237 height 24
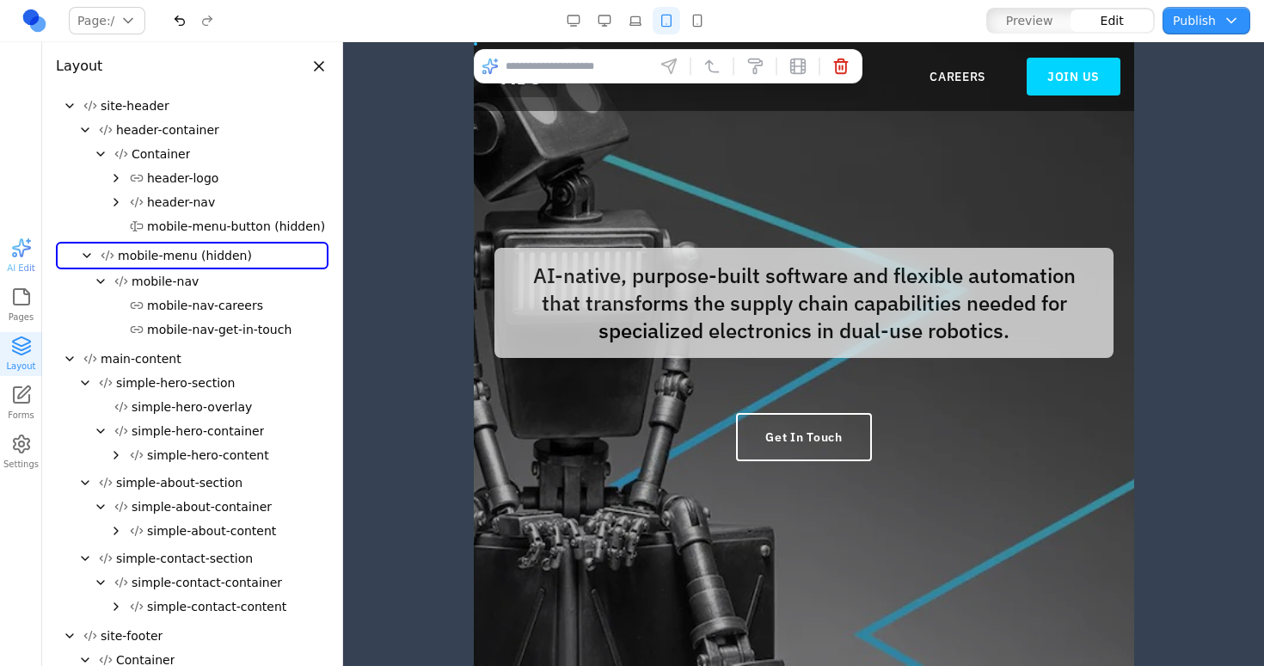
click at [702, 21] on button "button" at bounding box center [698, 21] width 28 height 28
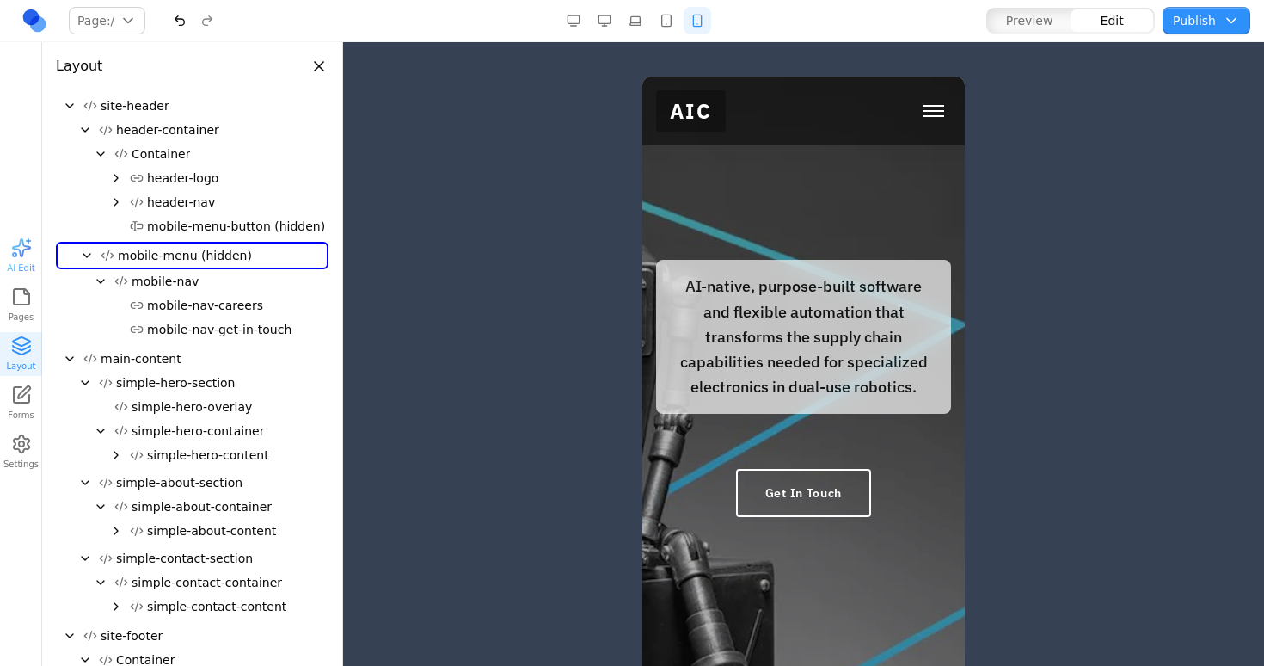
click at [1136, 369] on div at bounding box center [803, 371] width 921 height 588
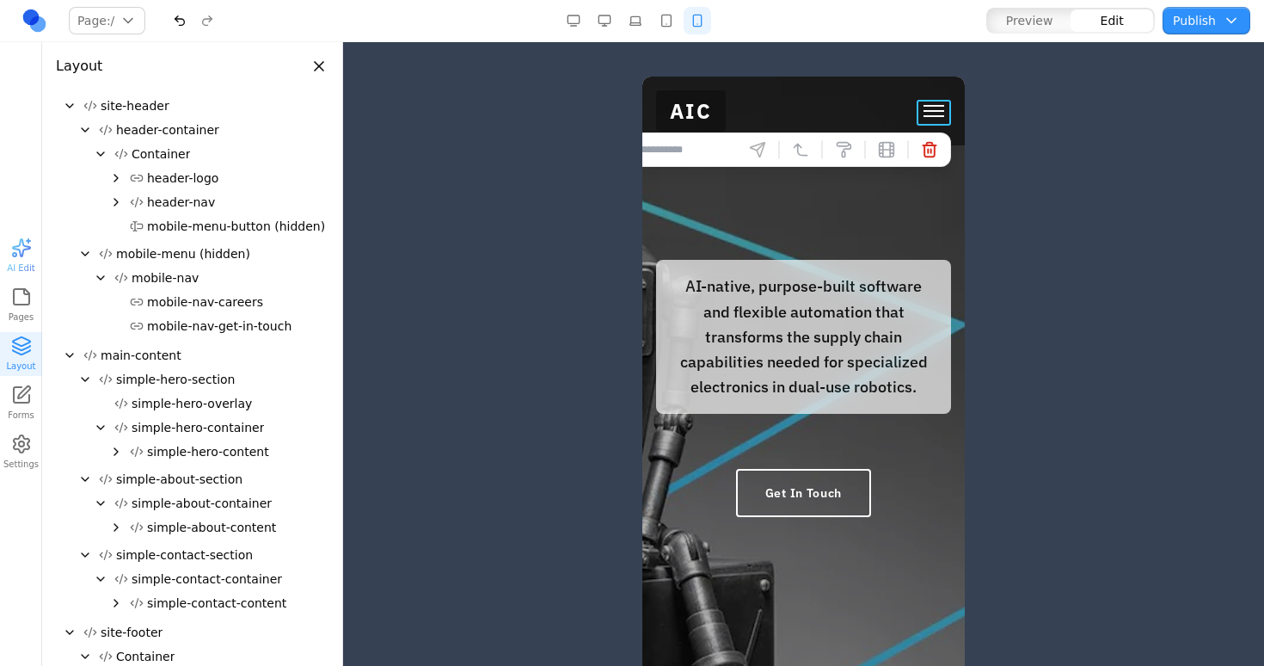
click at [936, 124] on button "Toggle mobile menu" at bounding box center [934, 111] width 34 height 26
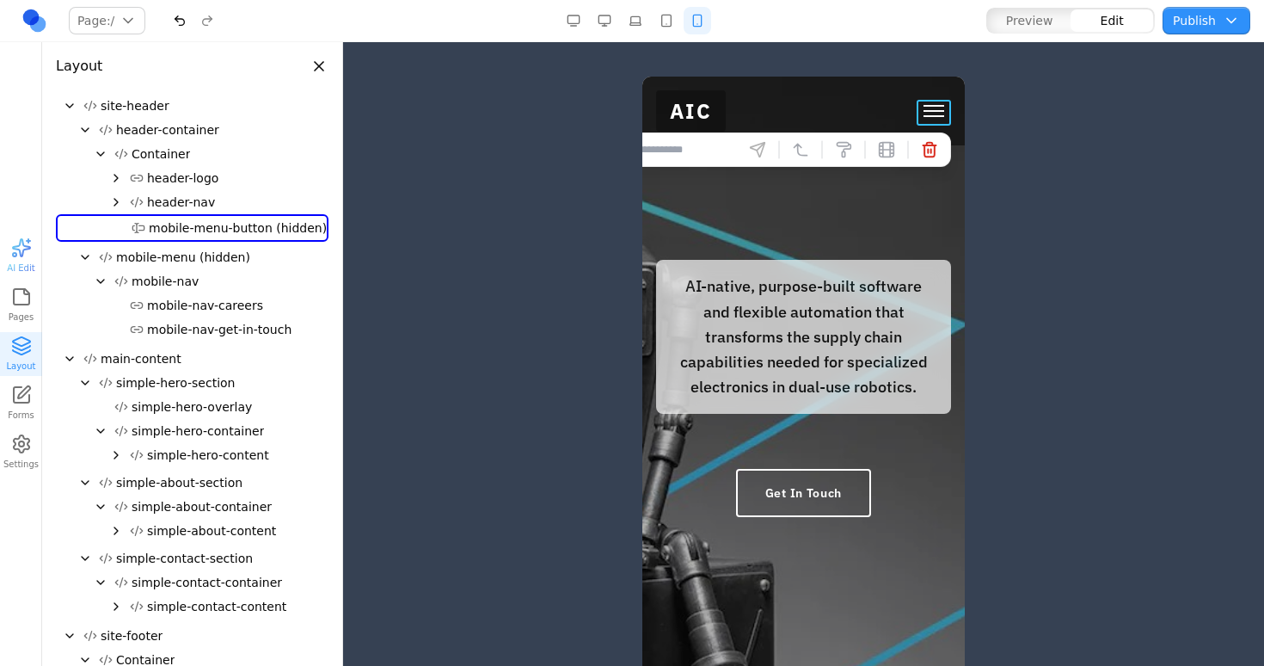
click at [1066, 222] on div at bounding box center [803, 371] width 921 height 588
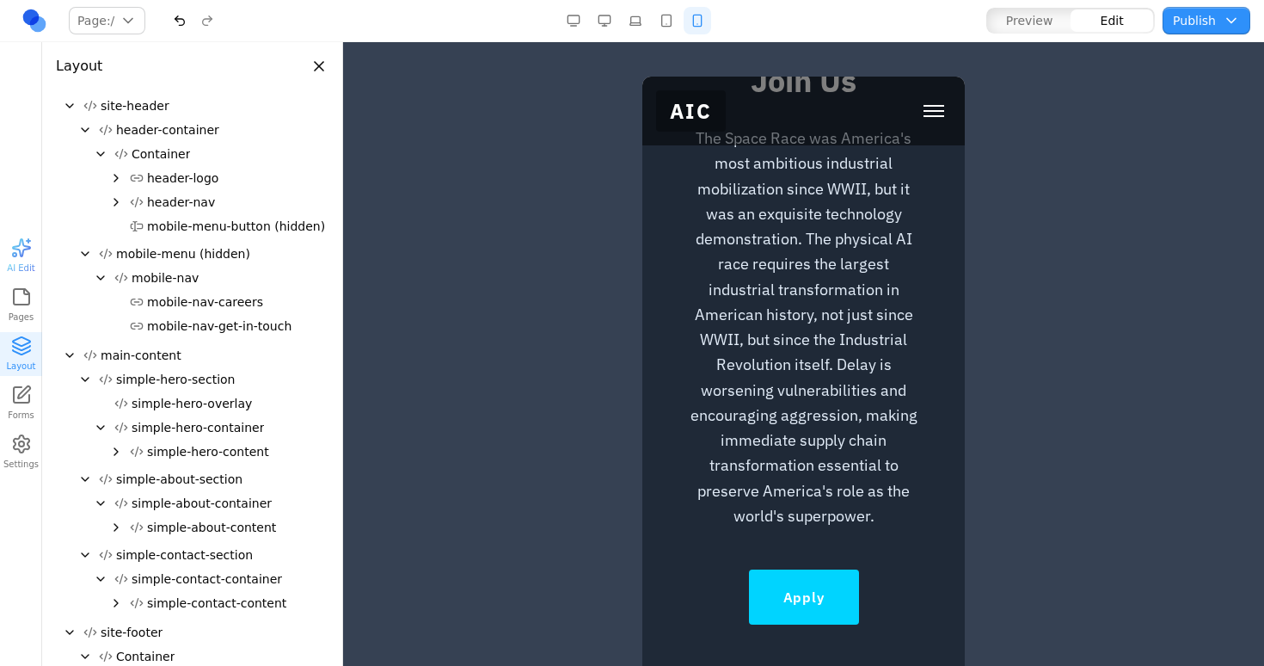
scroll to position [1695, 0]
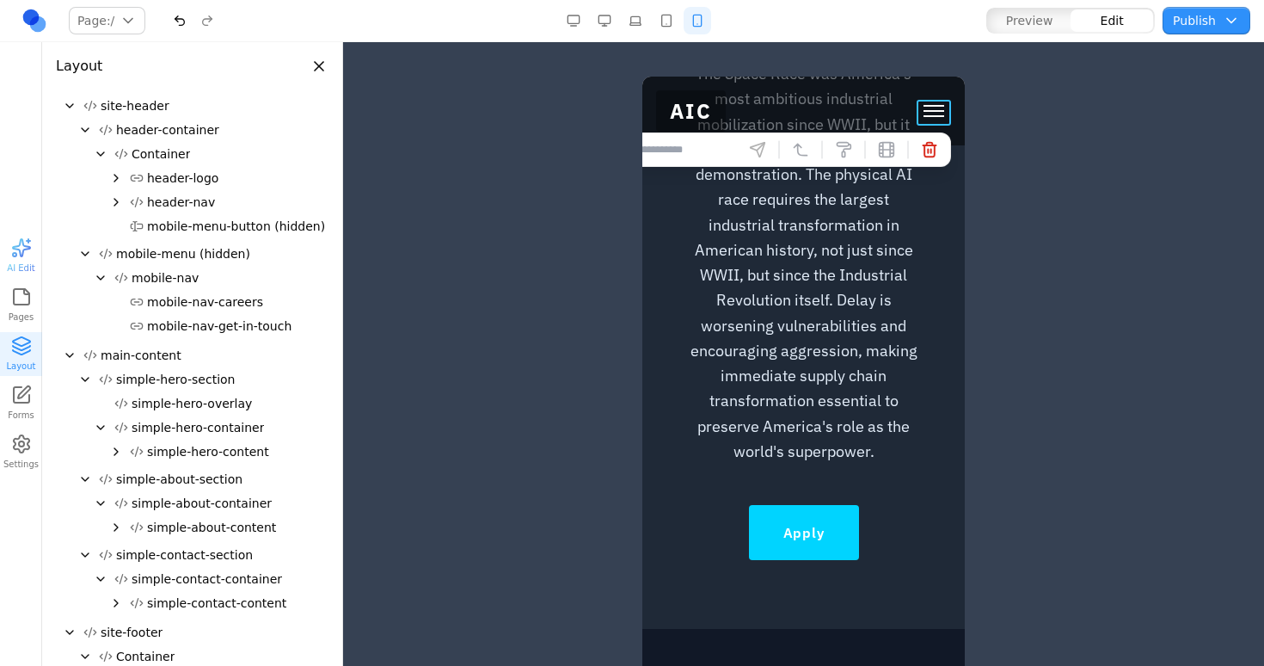
click at [942, 111] on button "Toggle mobile menu" at bounding box center [934, 111] width 34 height 26
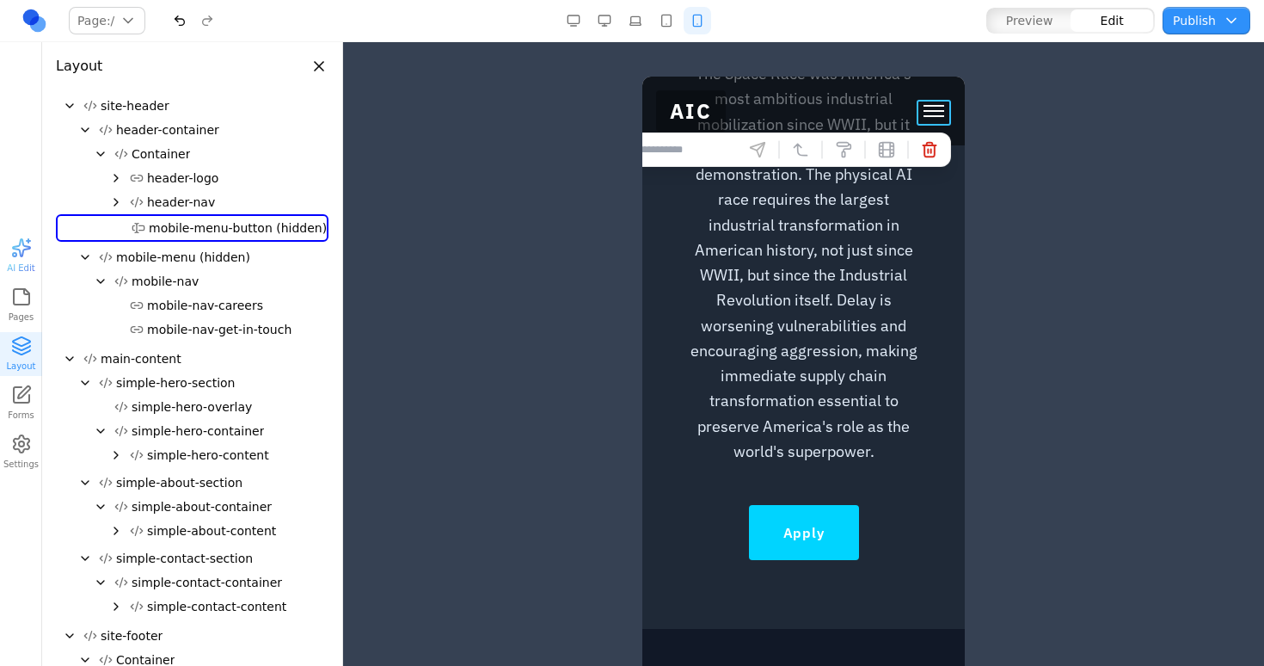
click at [934, 112] on span "Toggle mobile menu" at bounding box center [934, 111] width 21 height 2
click at [1027, 20] on span "Preview" at bounding box center [1029, 20] width 47 height 17
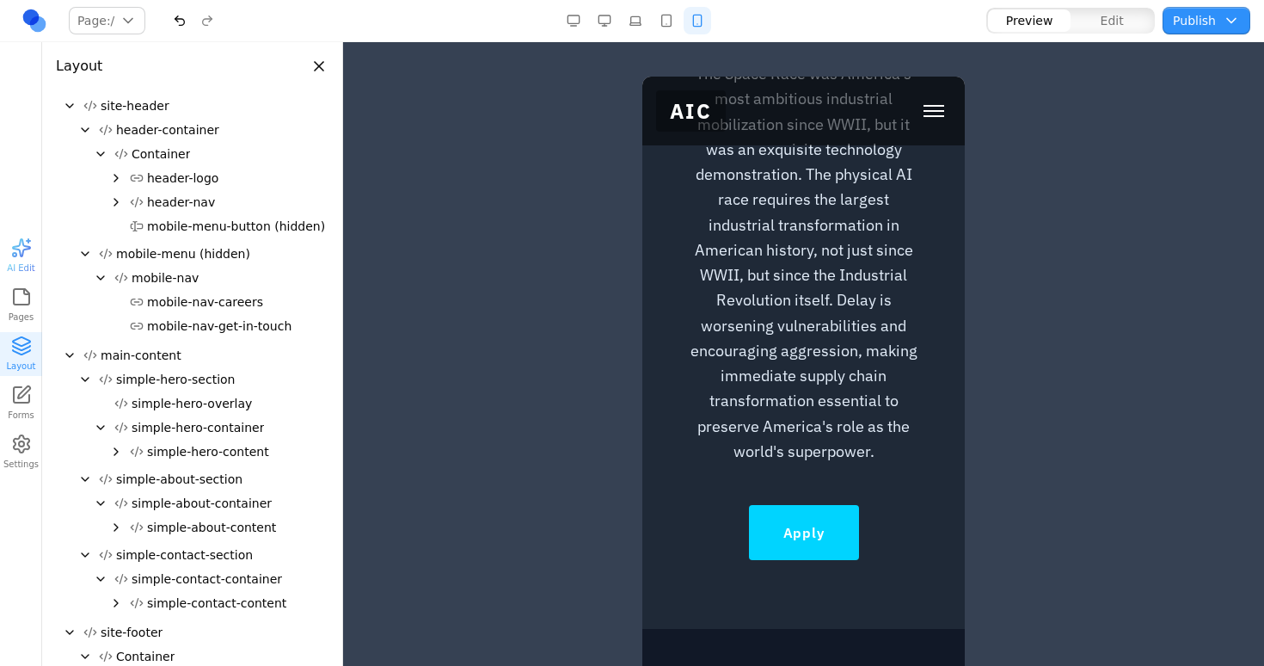
click at [925, 119] on button "Toggle mobile menu" at bounding box center [934, 111] width 34 height 26
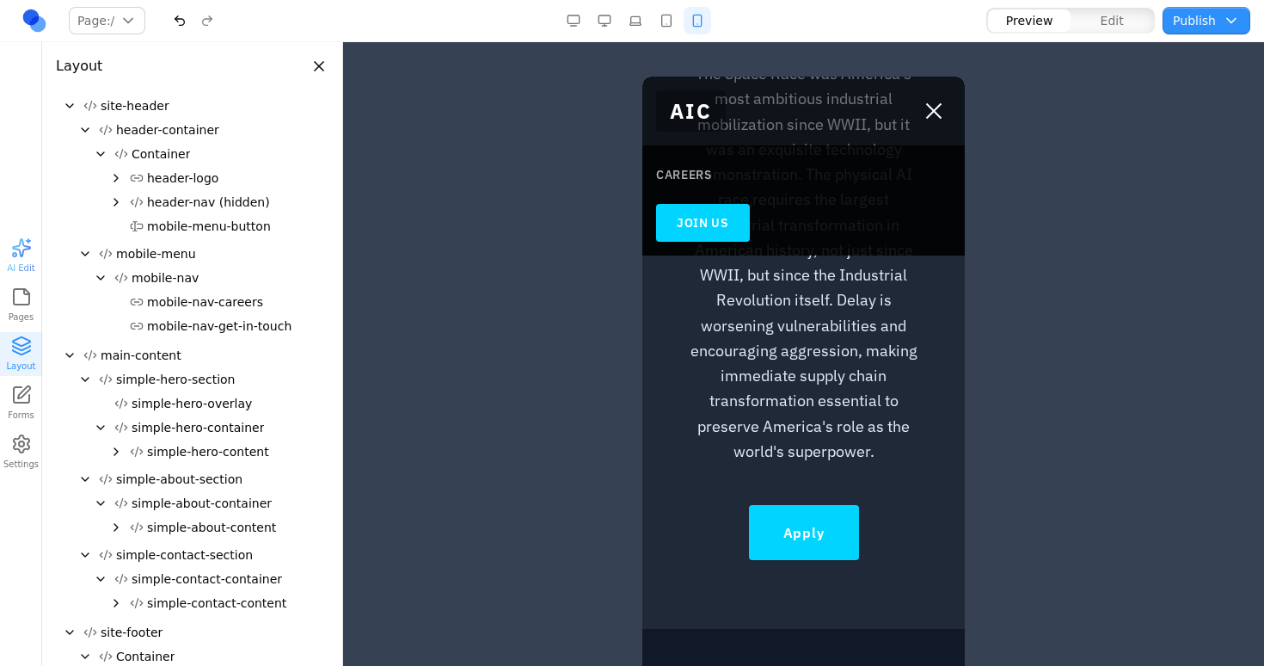
click at [701, 172] on link "CAREERS" at bounding box center [803, 174] width 295 height 31
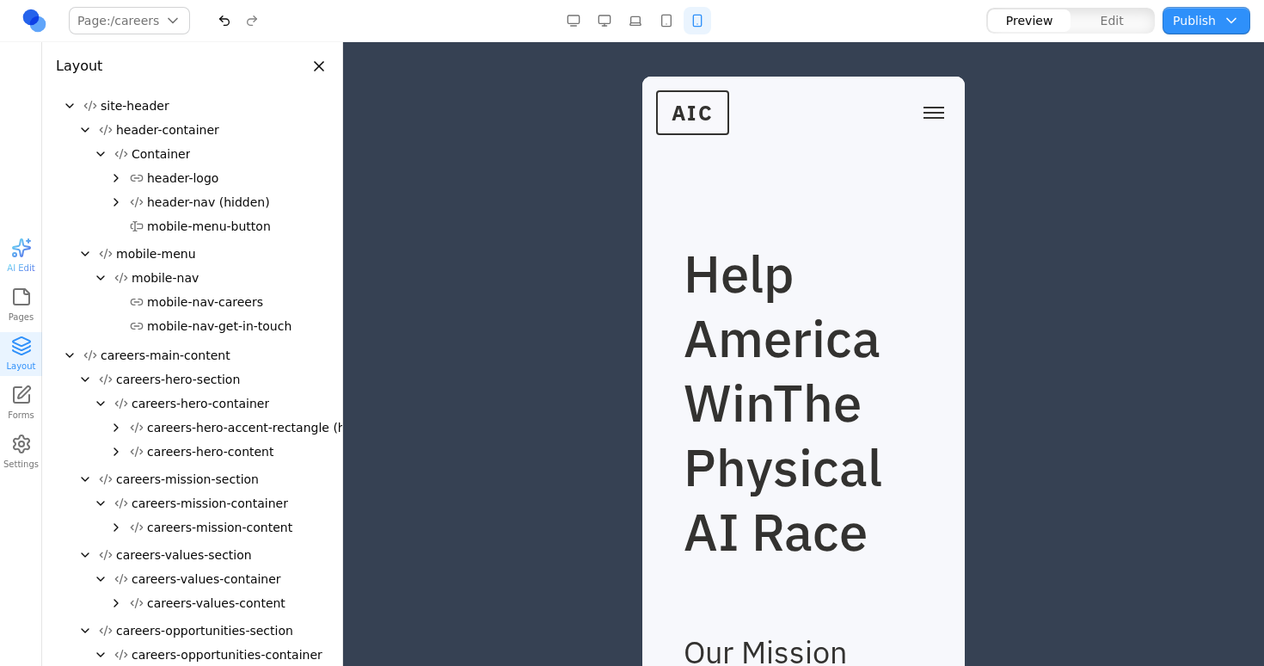
scroll to position [0, 0]
click at [931, 117] on span "Toggle mobile menu" at bounding box center [934, 118] width 21 height 2
click at [692, 178] on link "CAREERS" at bounding box center [803, 178] width 295 height 31
click at [944, 118] on button "Toggle mobile menu" at bounding box center [934, 113] width 34 height 26
click at [878, 364] on h1 "Help America Win The Physical AI Race" at bounding box center [804, 403] width 240 height 323
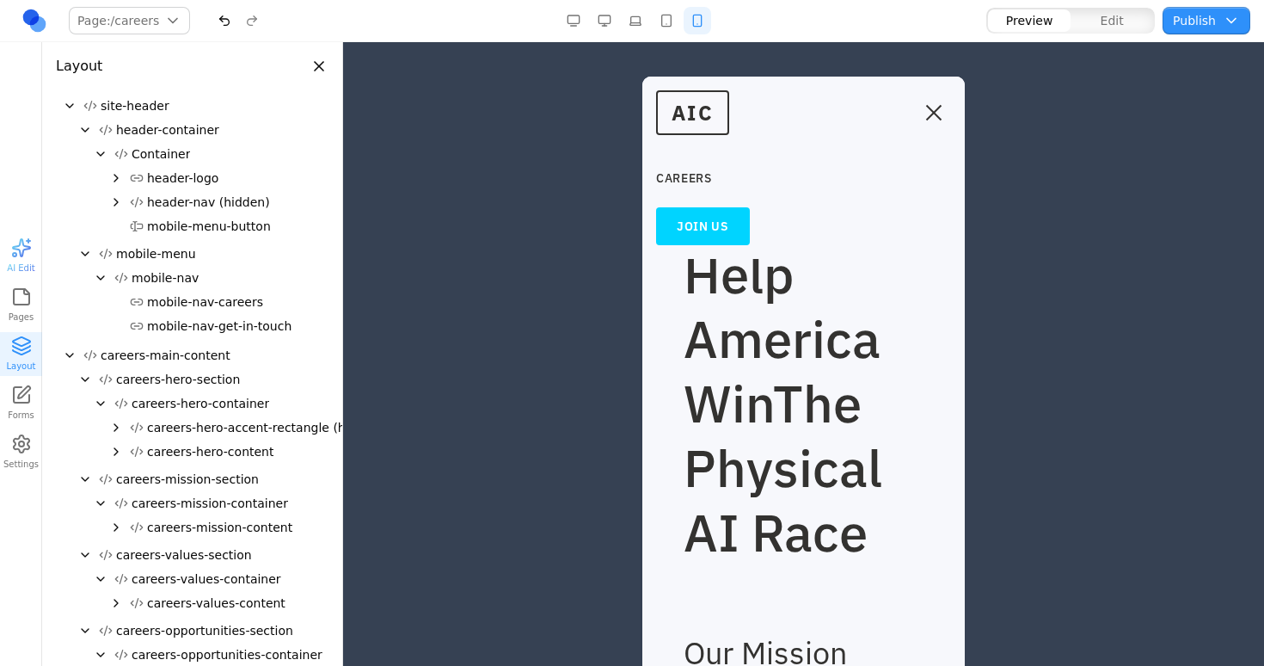
click at [927, 112] on span "Toggle mobile menu" at bounding box center [934, 113] width 21 height 2
click at [936, 112] on span "Toggle mobile menu" at bounding box center [934, 113] width 21 height 2
click at [667, 29] on button "button" at bounding box center [667, 21] width 28 height 28
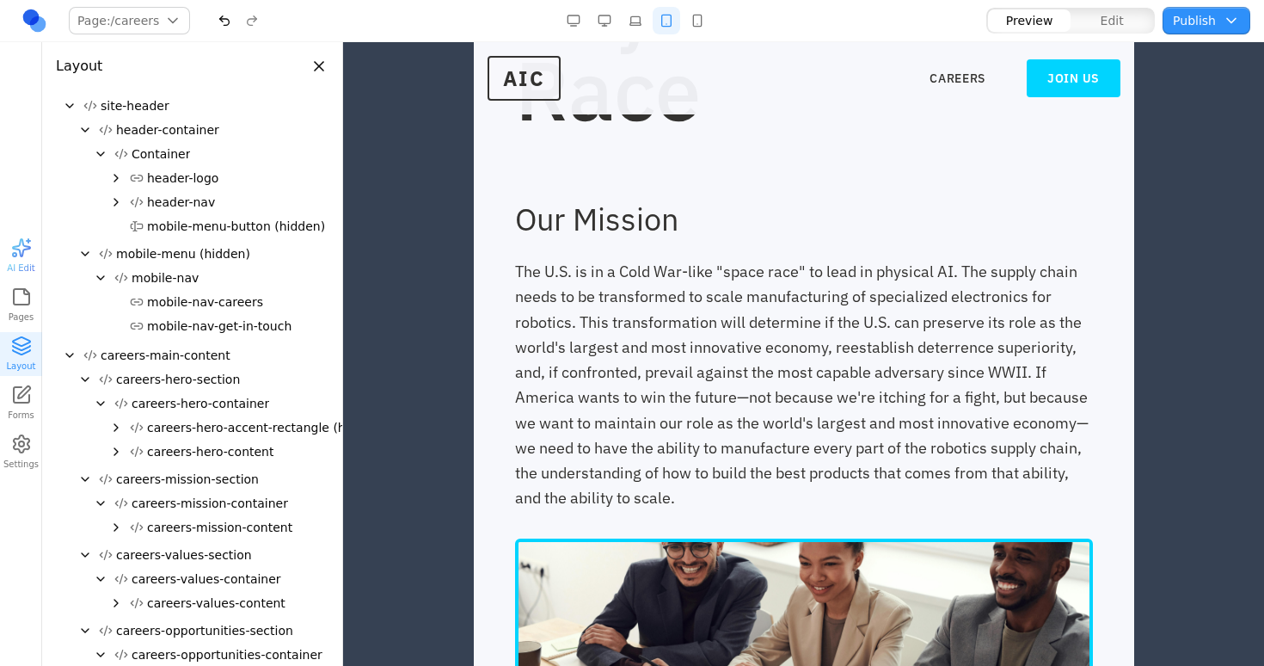
scroll to position [507, 0]
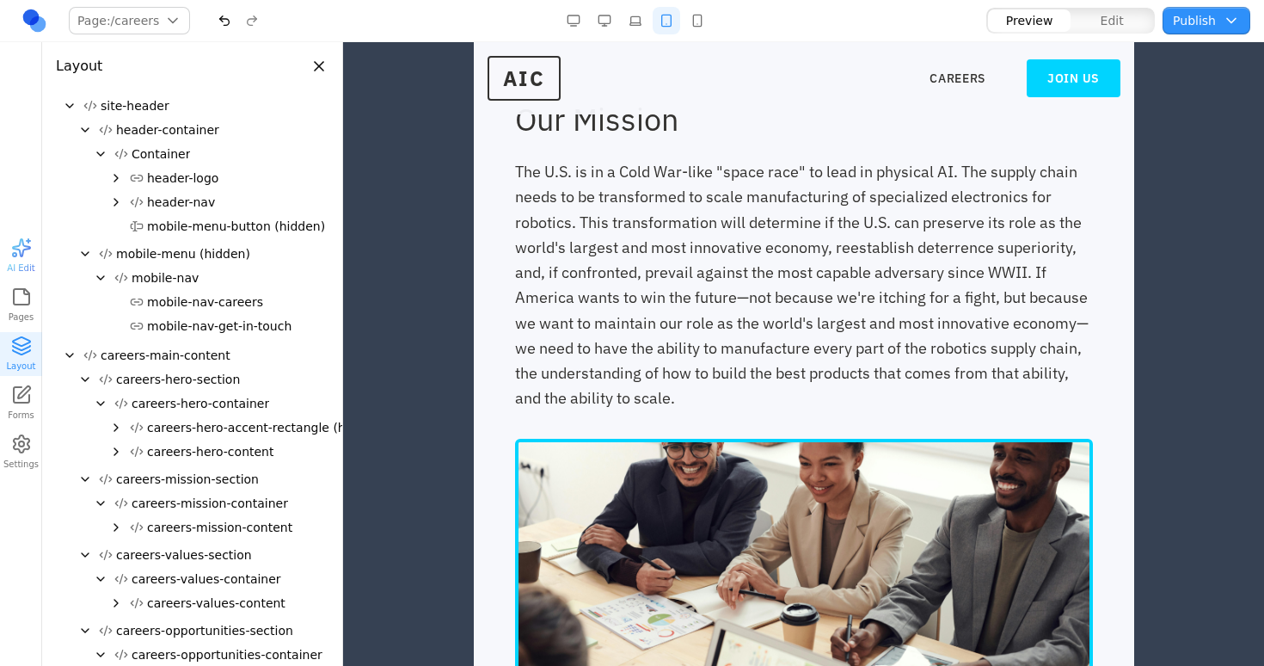
click at [625, 22] on button "button" at bounding box center [636, 21] width 28 height 28
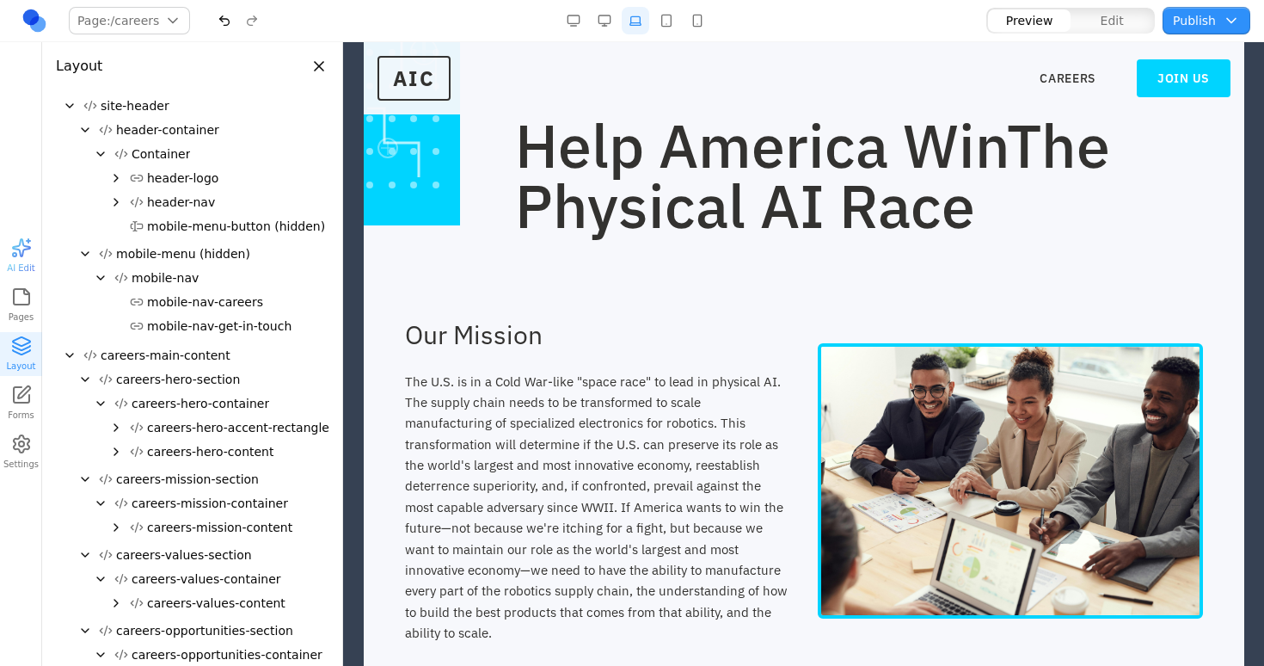
scroll to position [0, 0]
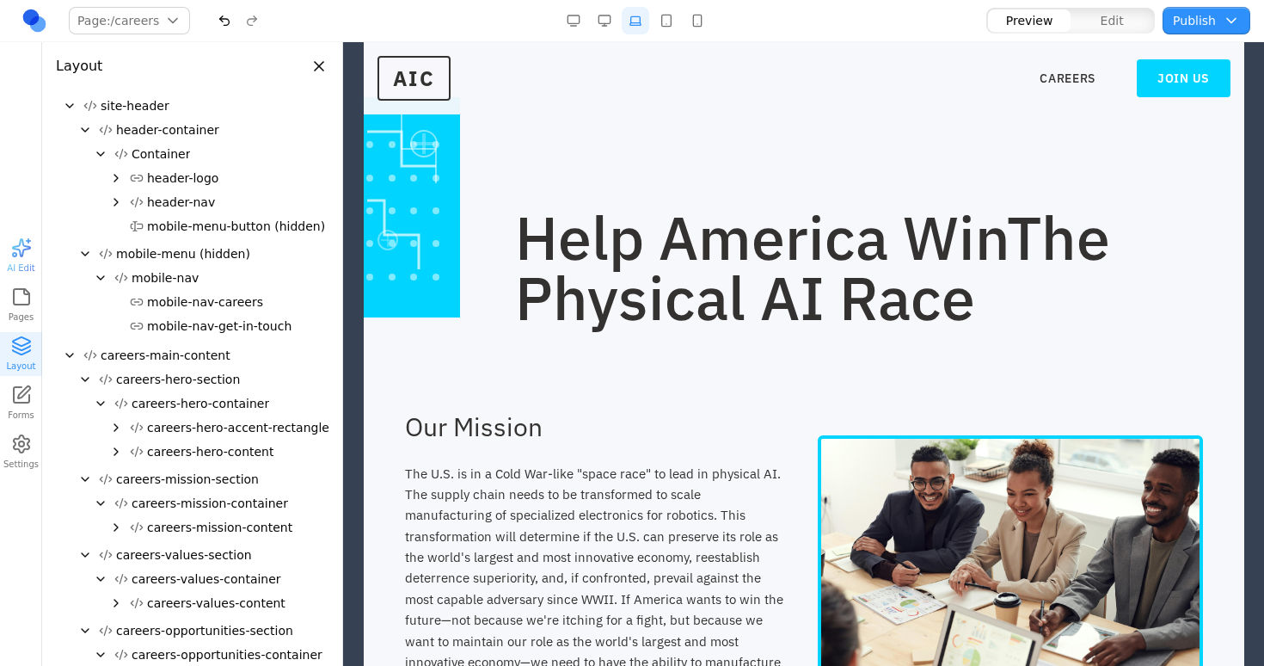
click at [429, 218] on div "Help America Win The Physical AI Race" at bounding box center [803, 267] width 798 height 120
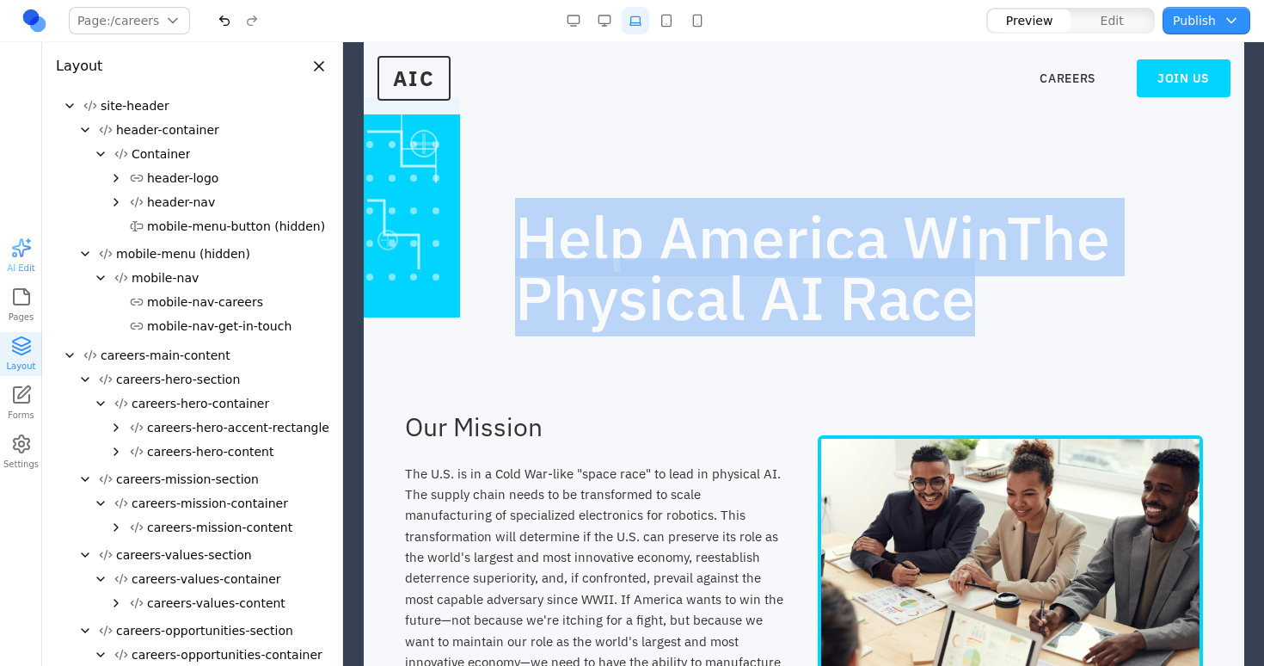
drag, startPoint x: 479, startPoint y: 374, endPoint x: 418, endPoint y: 231, distance: 156.1
click at [429, 231] on div "Help America Win The Physical AI Race" at bounding box center [803, 267] width 798 height 120
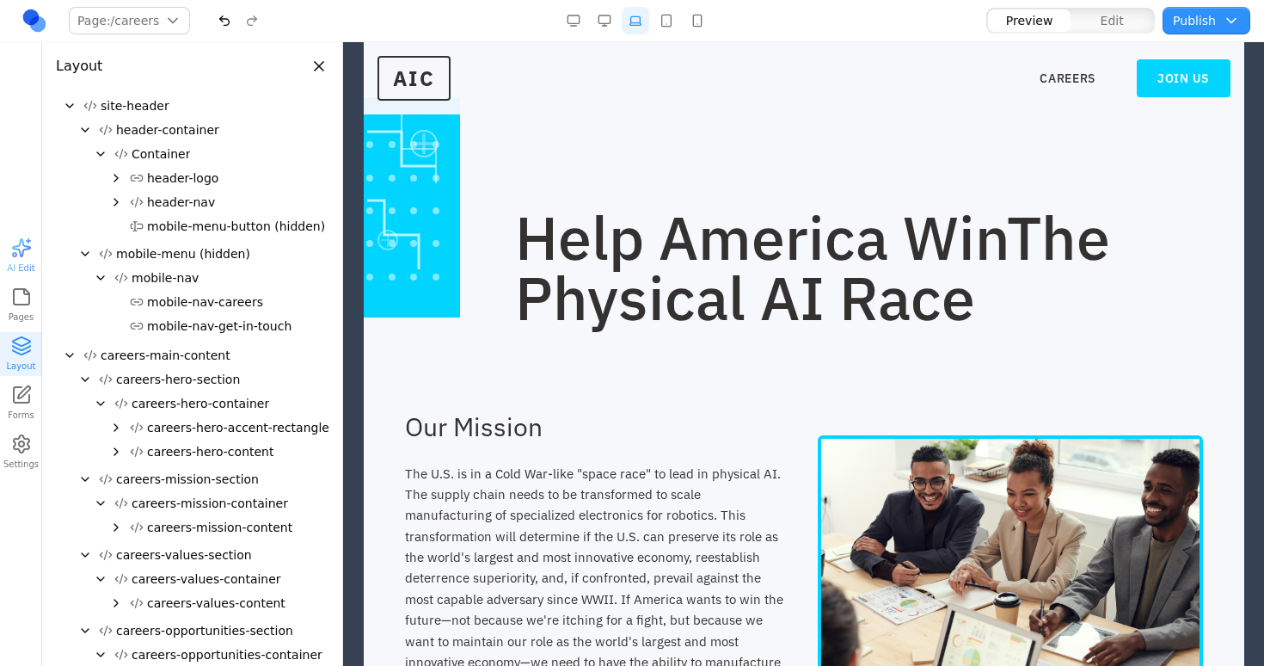
click at [429, 225] on div "Help America Win The Physical AI Race" at bounding box center [803, 267] width 798 height 120
click at [446, 163] on div at bounding box center [404, 207] width 110 height 220
click at [663, 24] on button "button" at bounding box center [667, 21] width 28 height 28
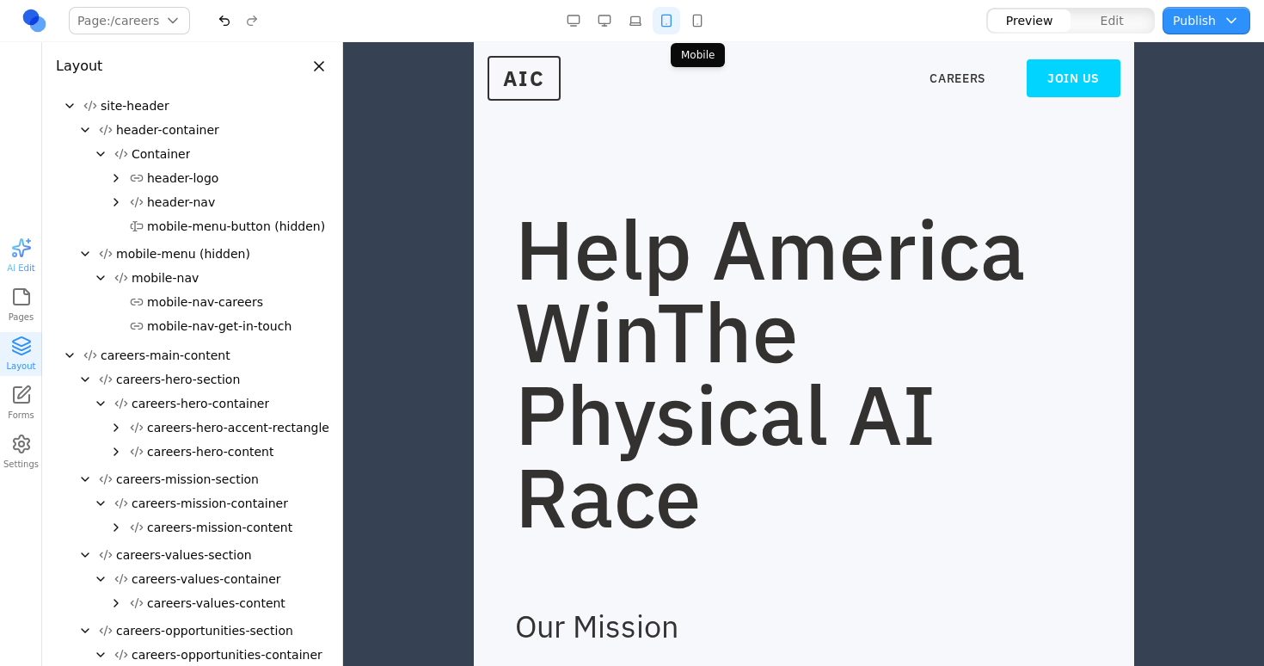
click at [698, 22] on button "button" at bounding box center [698, 21] width 28 height 28
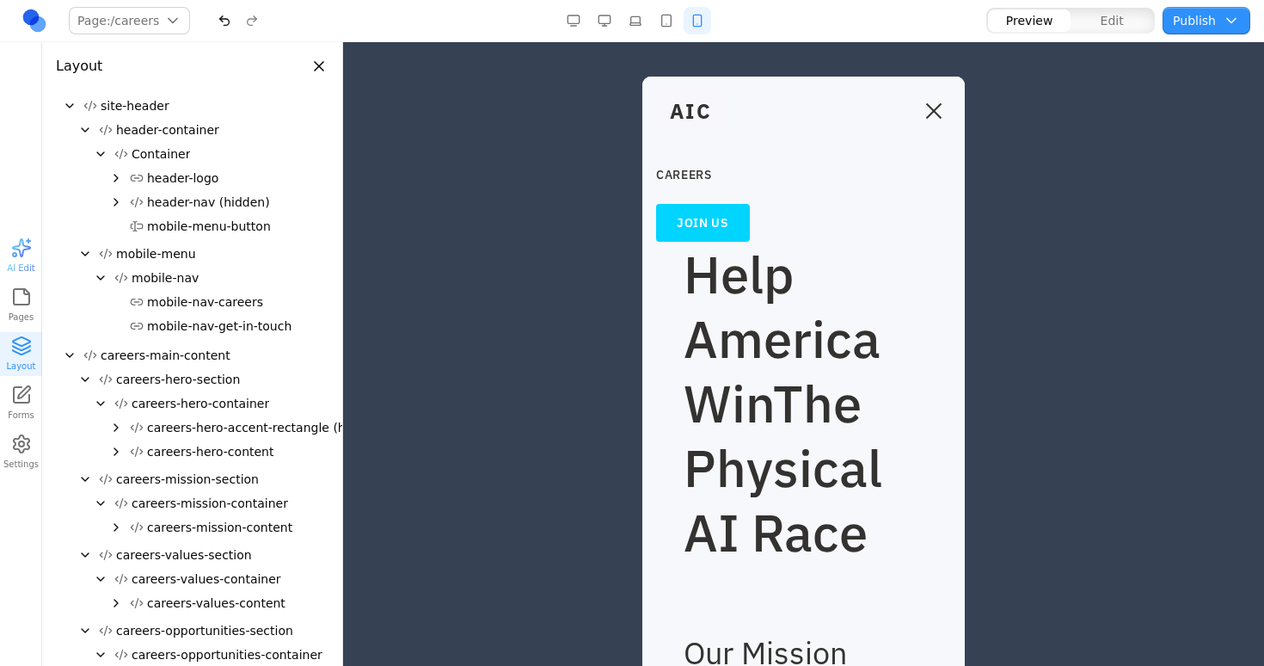
click at [929, 120] on button "Toggle mobile menu" at bounding box center [934, 111] width 34 height 26
click at [666, 20] on button "button" at bounding box center [667, 21] width 28 height 28
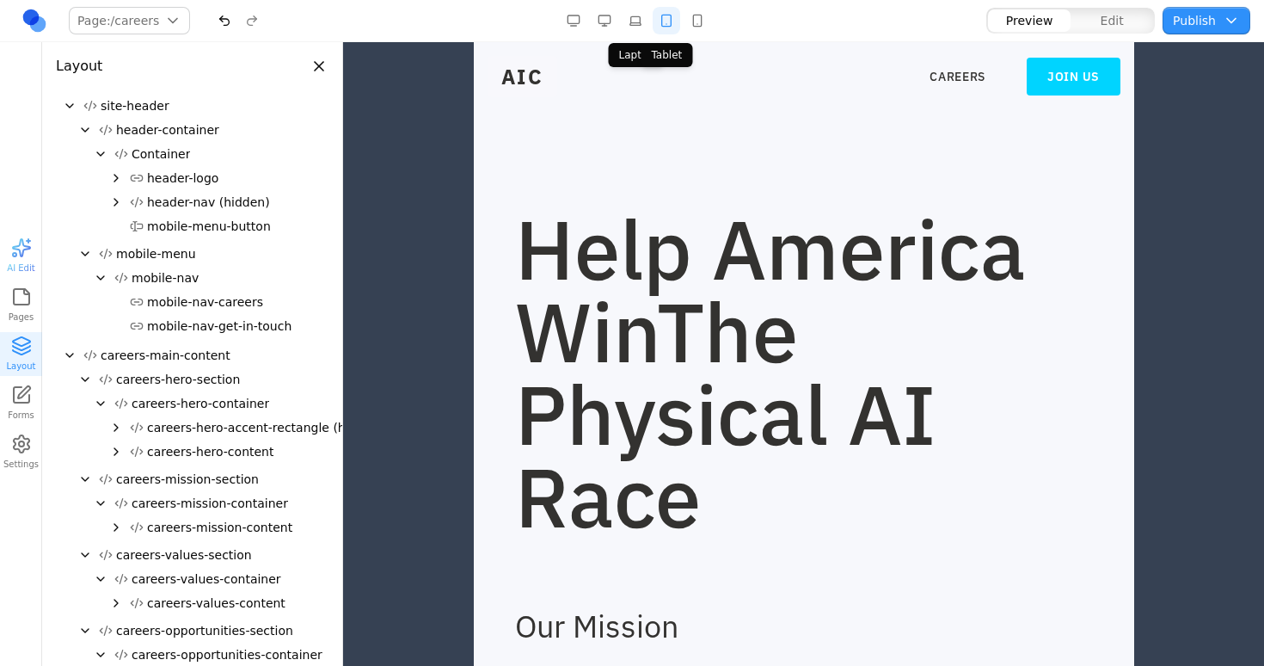
click at [632, 26] on button "button" at bounding box center [636, 21] width 28 height 28
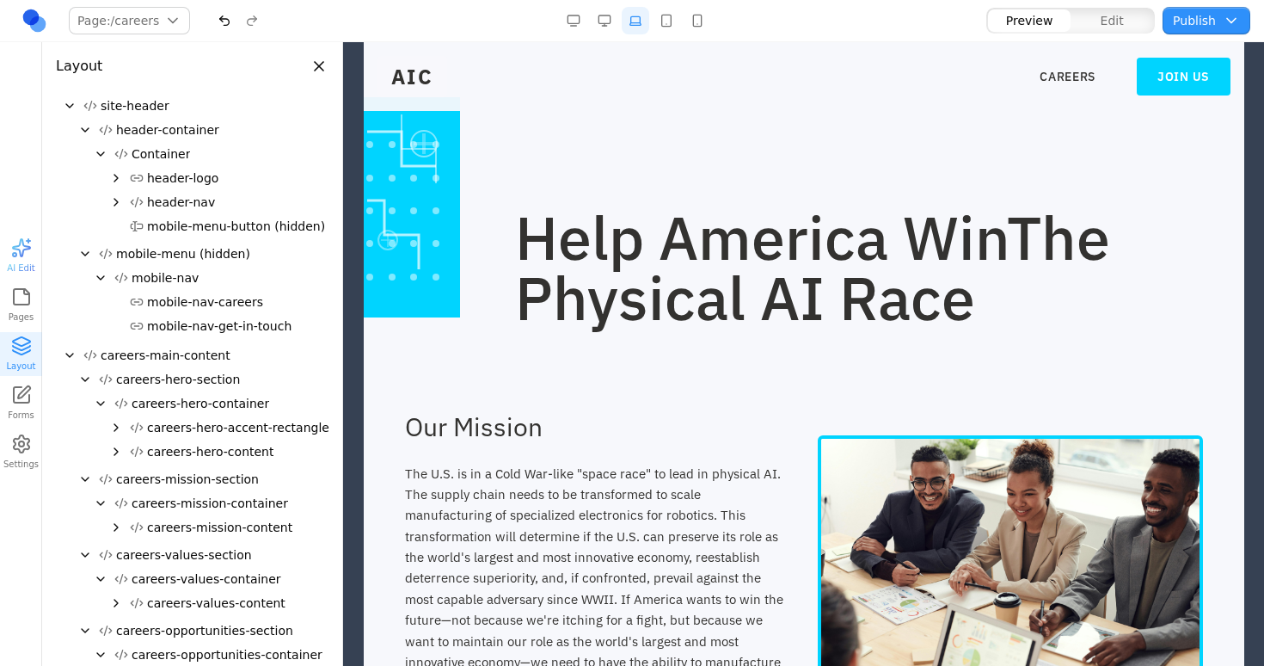
click at [703, 23] on button "button" at bounding box center [698, 21] width 28 height 28
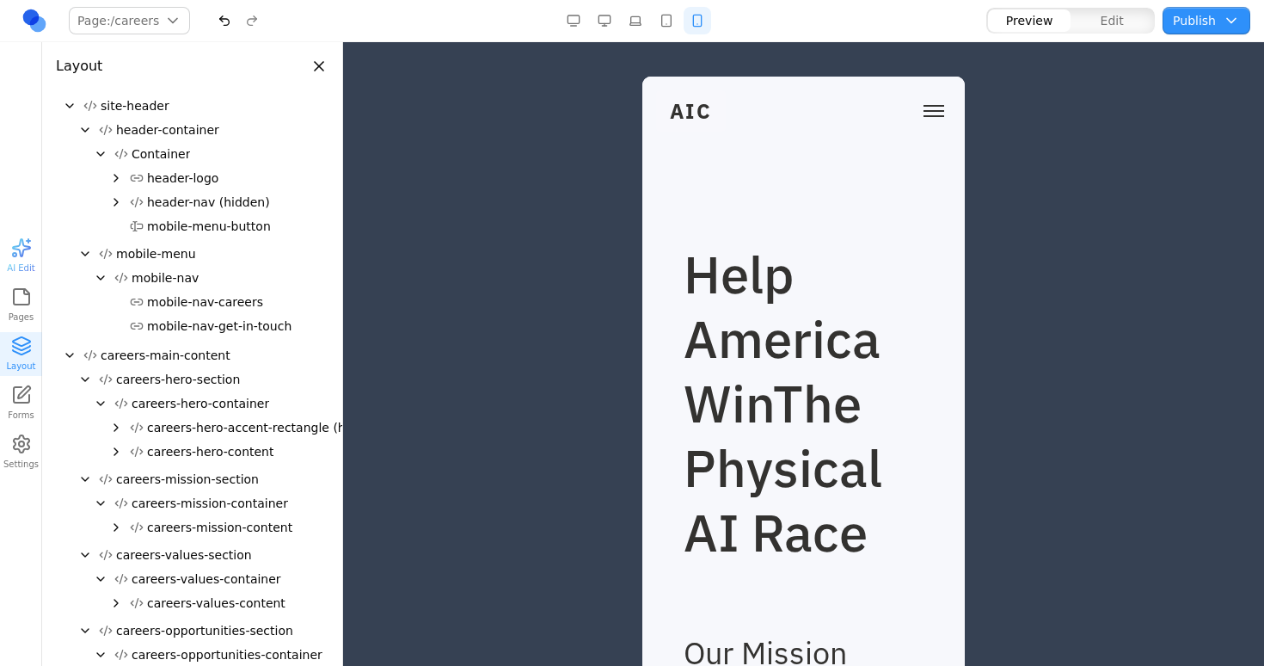
click at [934, 108] on button "Toggle mobile menu" at bounding box center [934, 111] width 34 height 26
click at [666, 110] on span "AIC" at bounding box center [691, 110] width 70 height 41
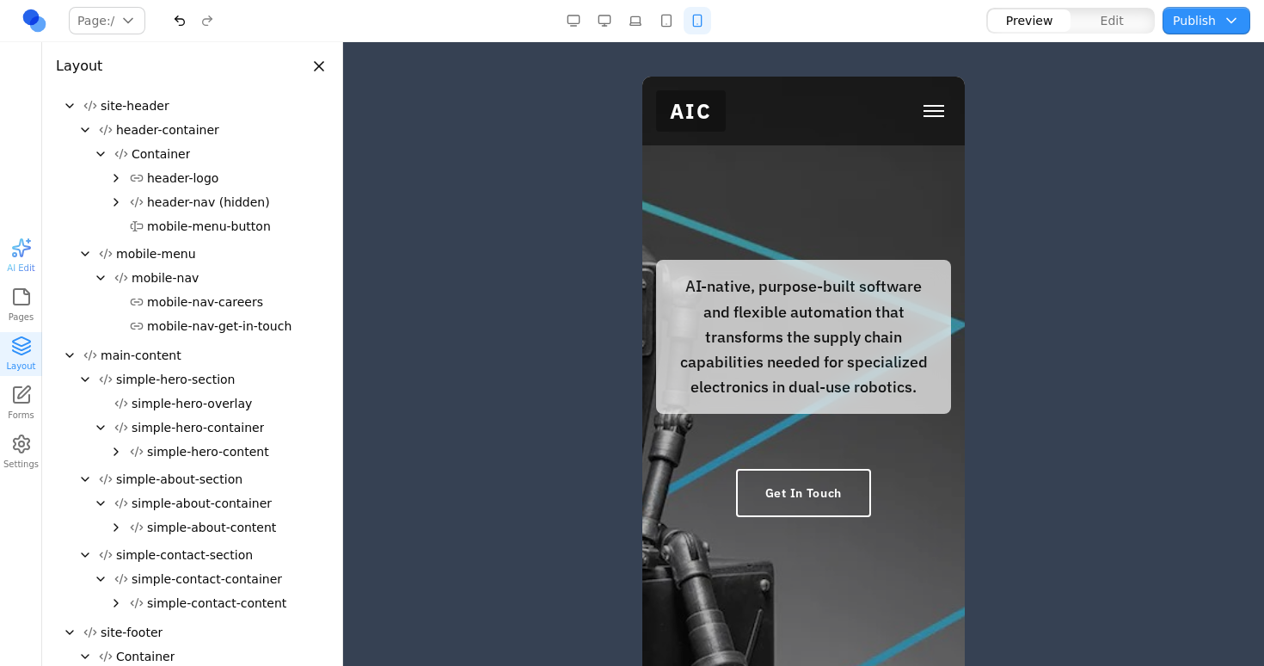
click at [663, 21] on button "button" at bounding box center [667, 21] width 28 height 28
